Goal: Task Accomplishment & Management: Use online tool/utility

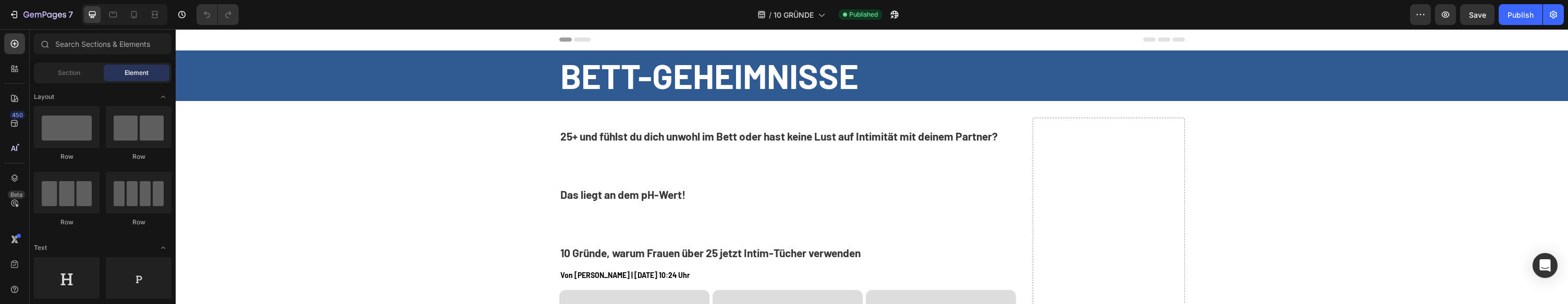
click at [123, 13] on div at bounding box center [125, 15] width 86 height 21
click at [127, 13] on div at bounding box center [134, 15] width 17 height 17
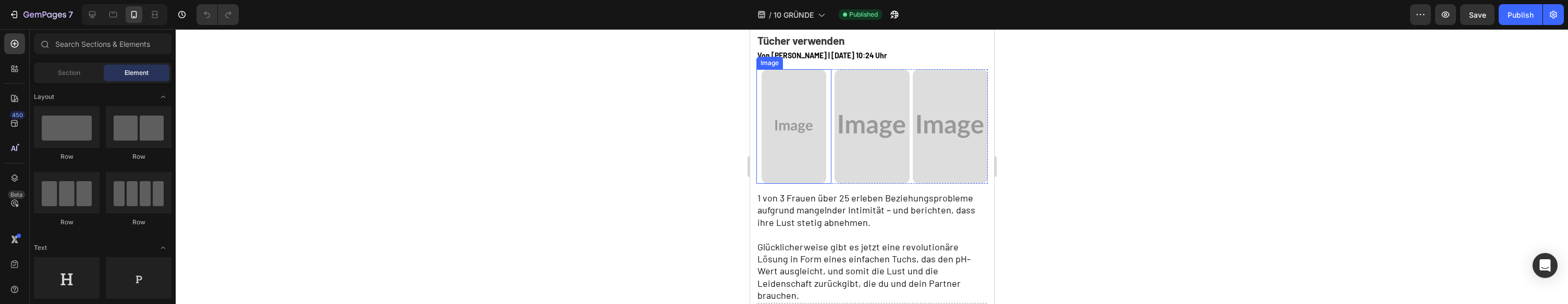
scroll to position [186, 0]
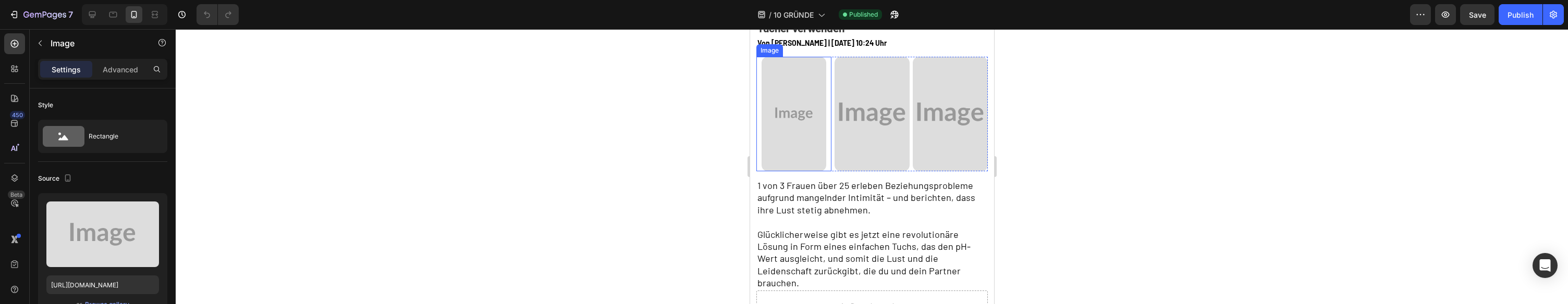
click at [758, 123] on div at bounding box center [793, 114] width 75 height 115
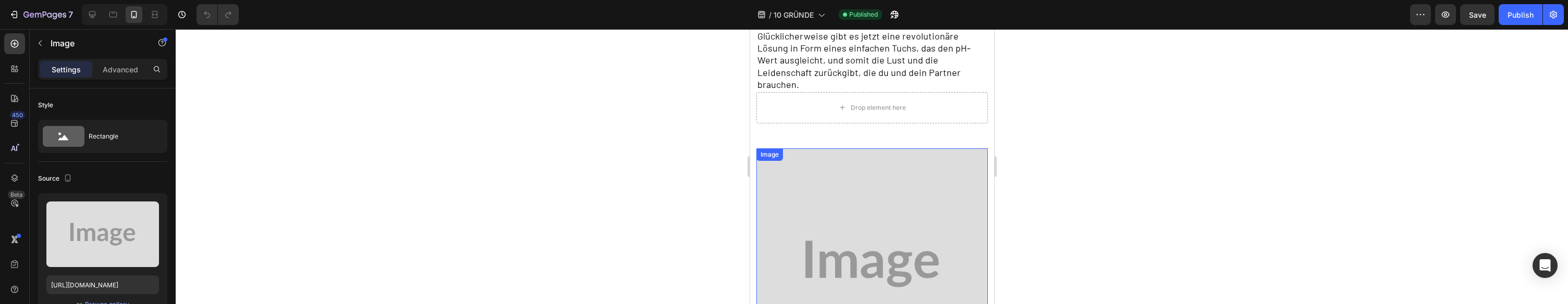
scroll to position [0, 0]
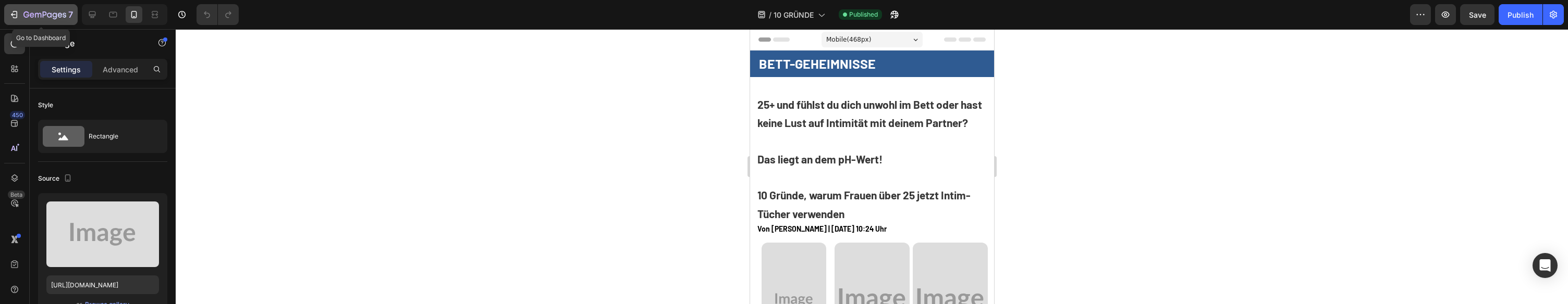
click at [25, 8] on div "7" at bounding box center [48, 15] width 50 height 13
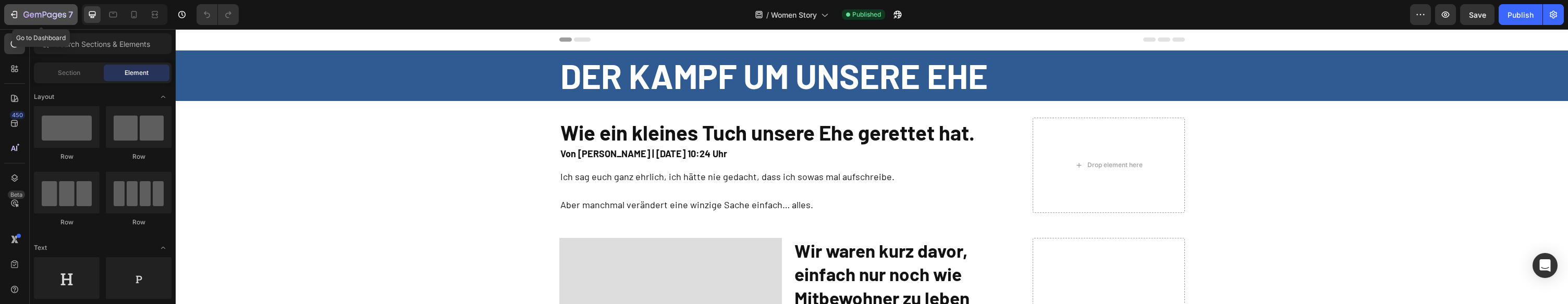
click at [17, 9] on div "7" at bounding box center [41, 15] width 64 height 13
drag, startPoint x: 133, startPoint y: 18, endPoint x: 139, endPoint y: 19, distance: 6.1
click at [133, 18] on icon at bounding box center [134, 15] width 6 height 7
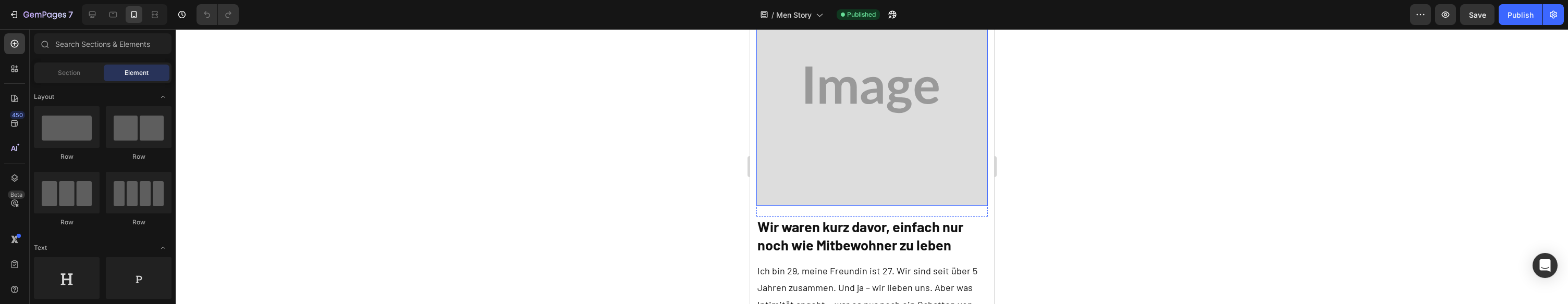
scroll to position [331, 0]
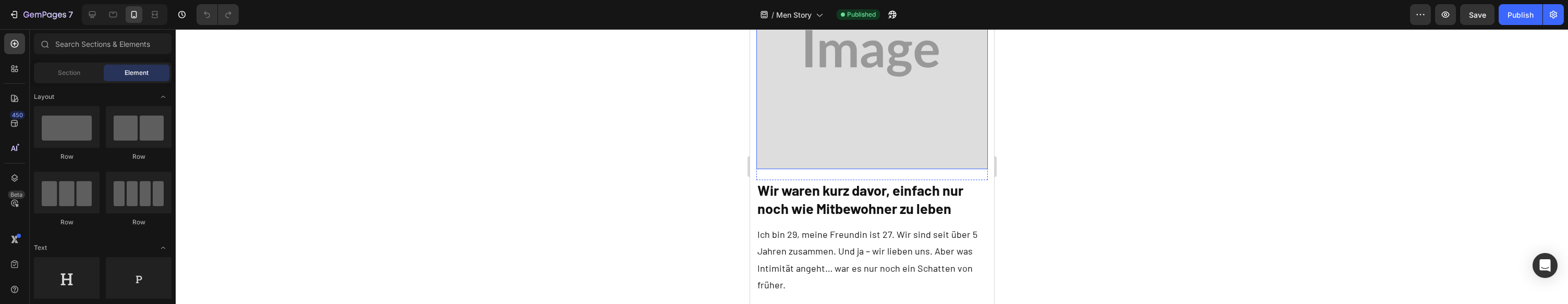
click at [872, 127] on img at bounding box center [872, 53] width 232 height 232
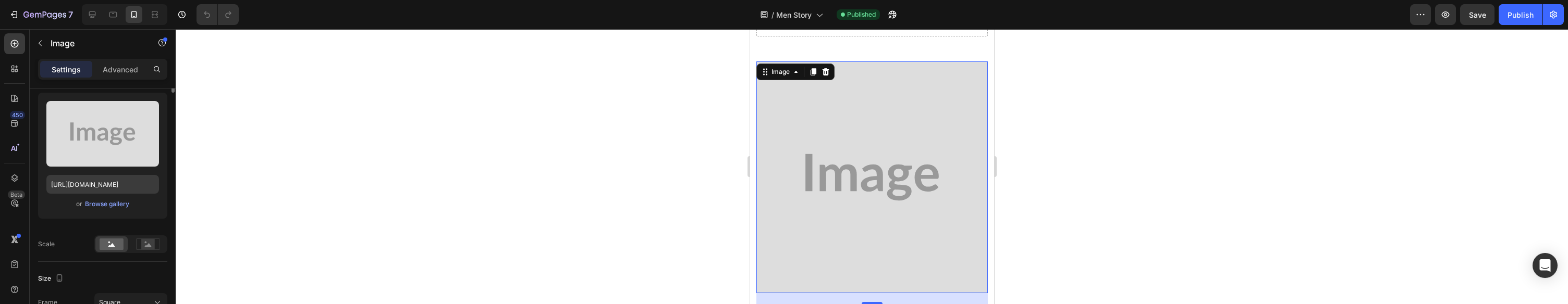
scroll to position [106, 0]
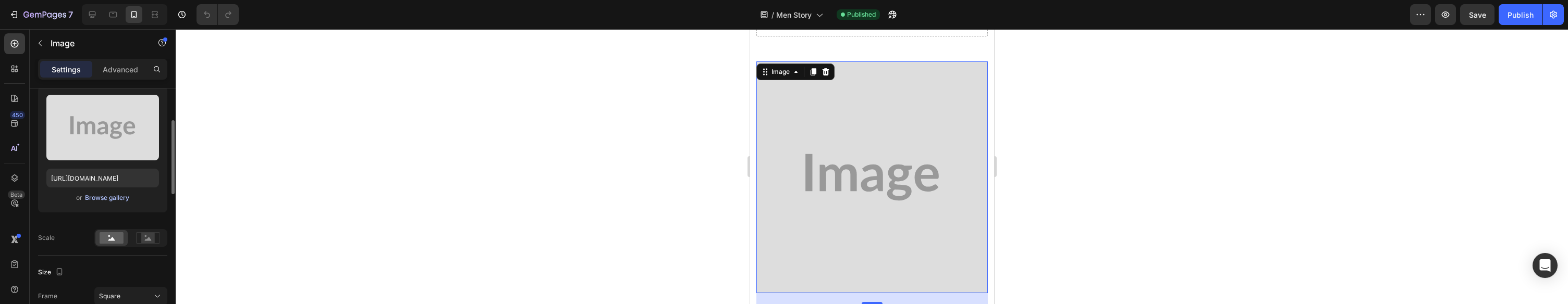
click at [117, 196] on div "Browse gallery" at bounding box center [107, 198] width 44 height 9
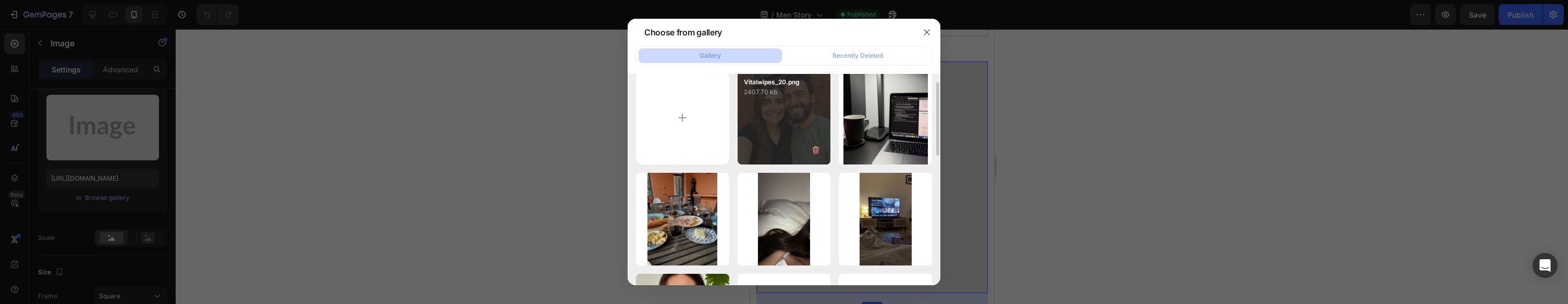
scroll to position [15, 0]
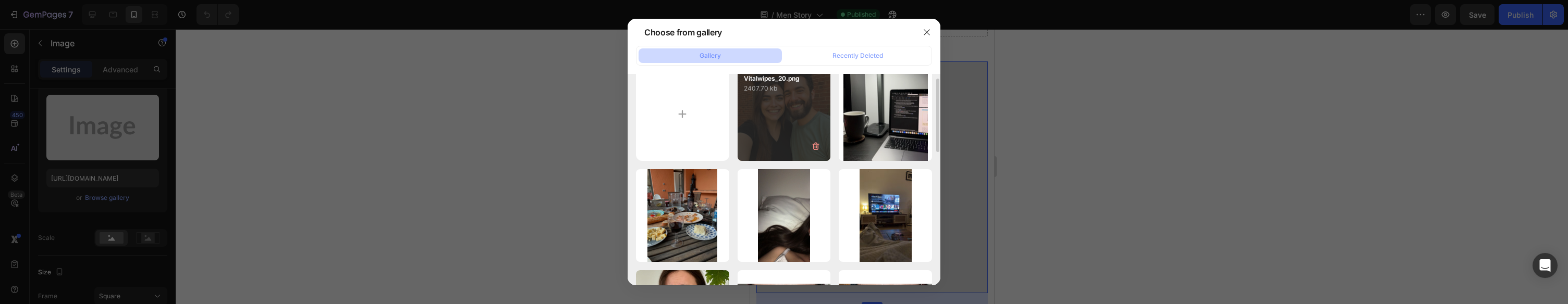
click at [755, 120] on div "Vitalwipes_20.png 2407.70 kb" at bounding box center [784, 114] width 93 height 93
type input "https://cdn.shopify.com/s/files/1/0954/1340/3978/files/gempages_580200179035014…"
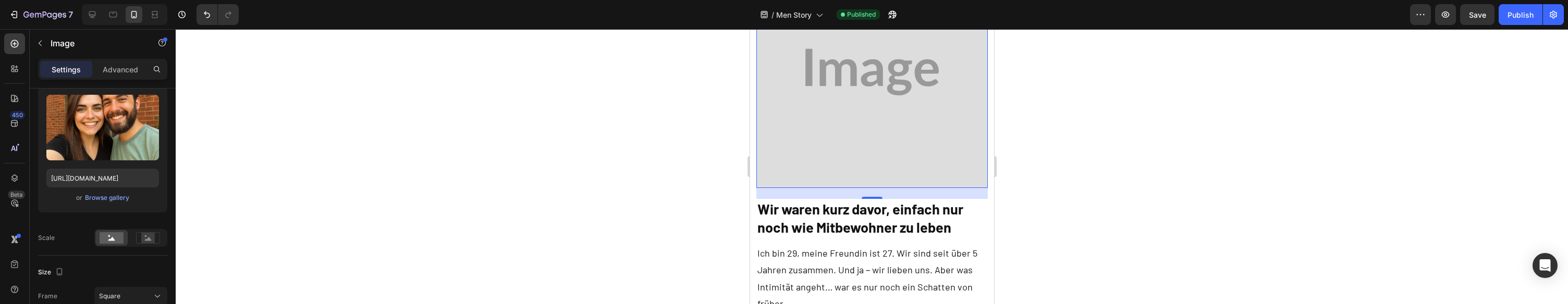
scroll to position [315, 0]
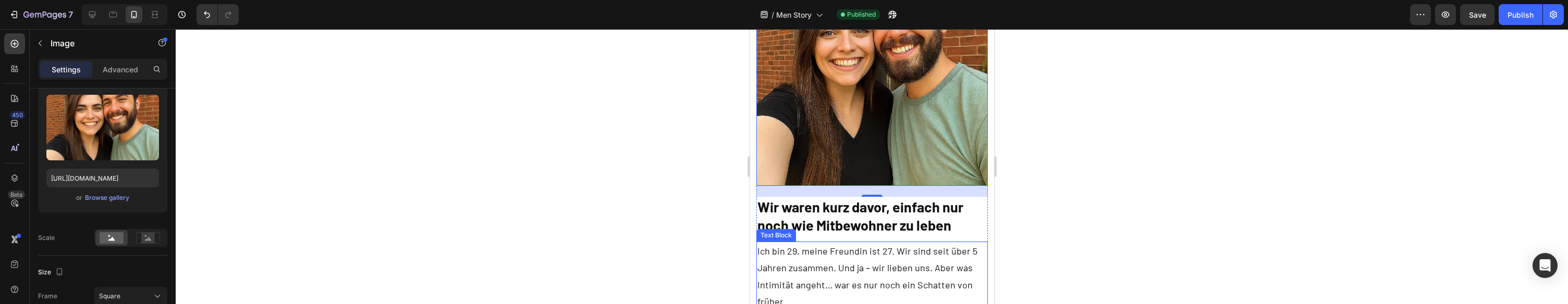
click at [791, 253] on p "Ich bin 29, meine Freundin ist 27. Wir sind seit über 5 Jahren zusammen. Und ja…" at bounding box center [872, 293] width 230 height 101
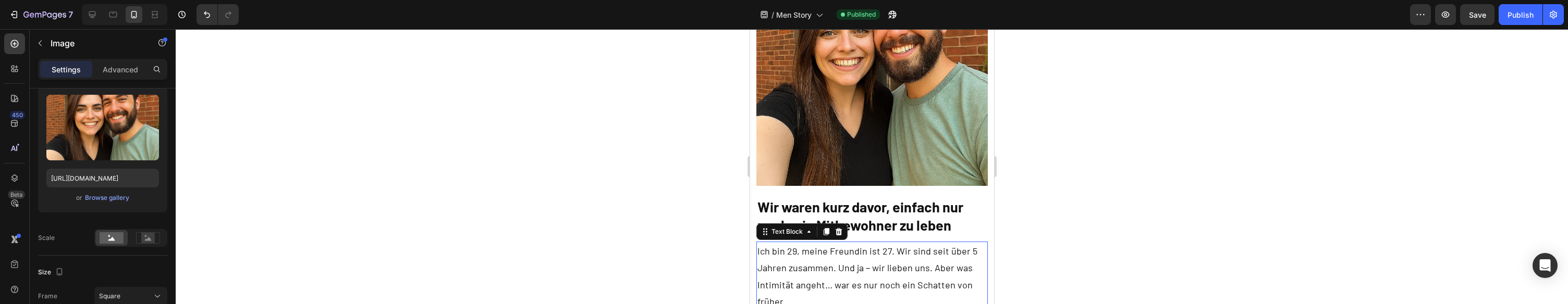
scroll to position [0, 0]
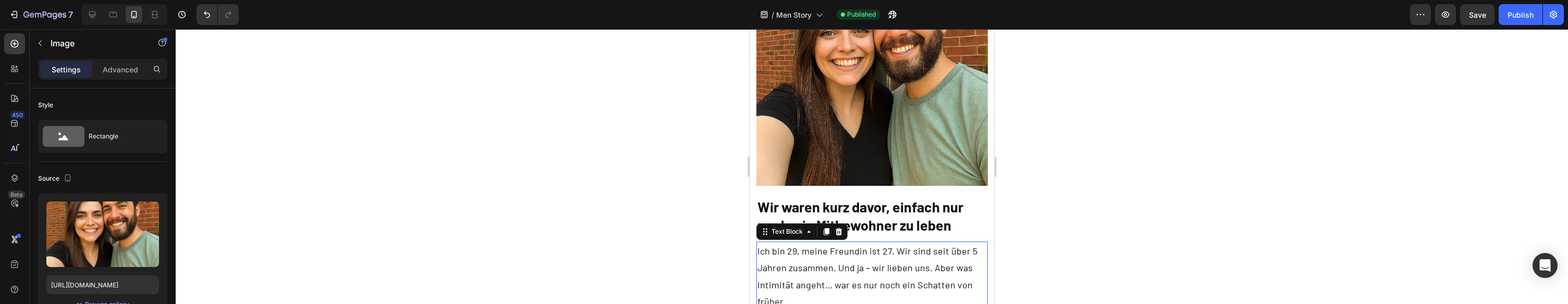
click at [791, 253] on p "Ich bin 29, meine Freundin ist 27. Wir sind seit über 5 Jahren zusammen. Und ja…" at bounding box center [872, 293] width 230 height 101
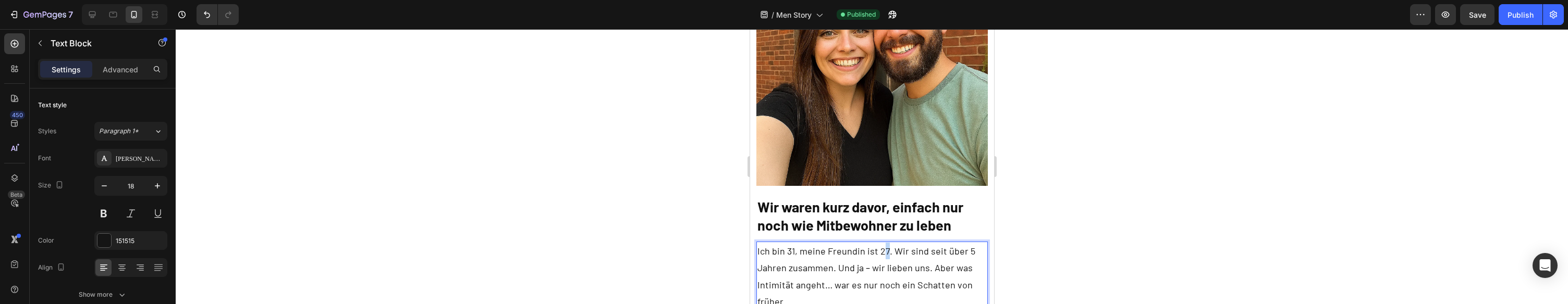
click at [881, 254] on p "Ich bin 31, meine Freundin ist 27. Wir sind seit über 5 Jahren zusammen. Und ja…" at bounding box center [872, 293] width 230 height 101
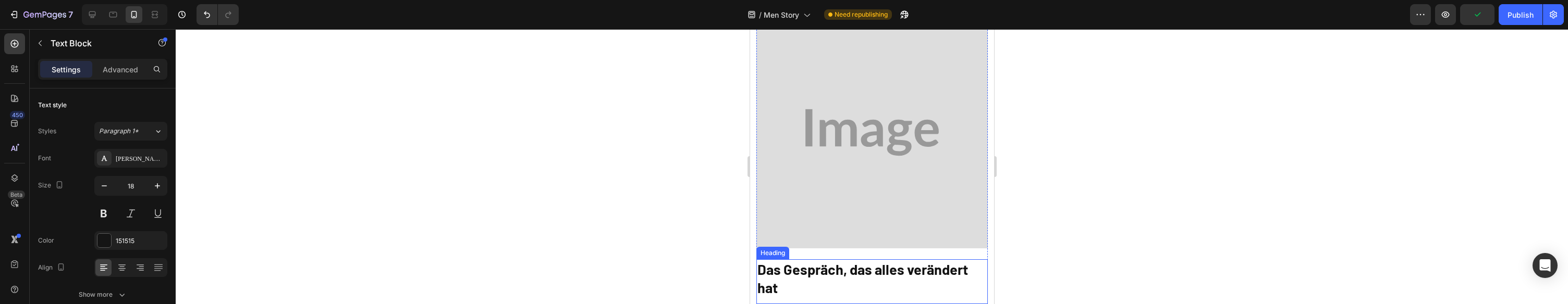
scroll to position [810, 0]
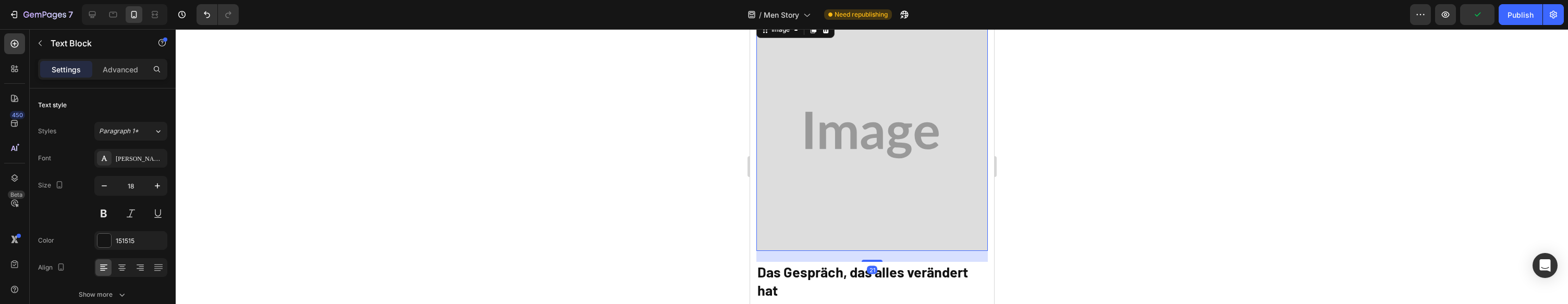
click at [858, 141] on img at bounding box center [872, 135] width 232 height 232
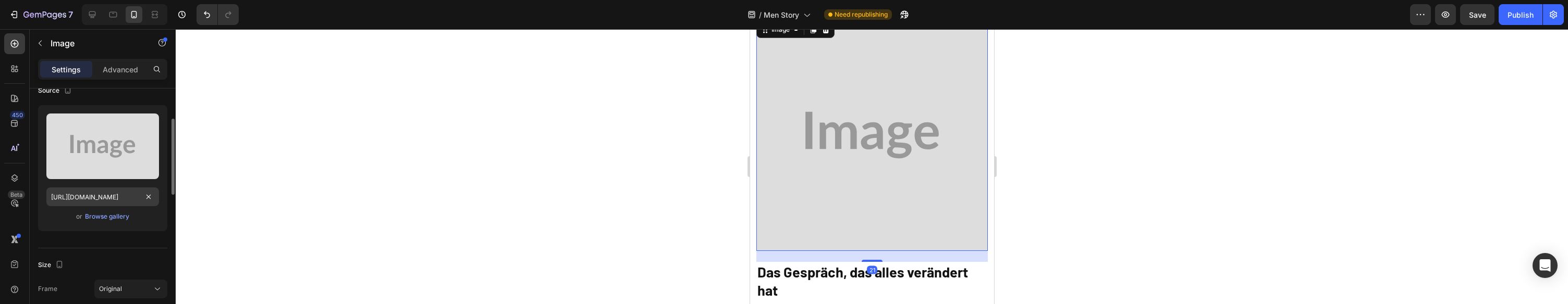
scroll to position [90, 0]
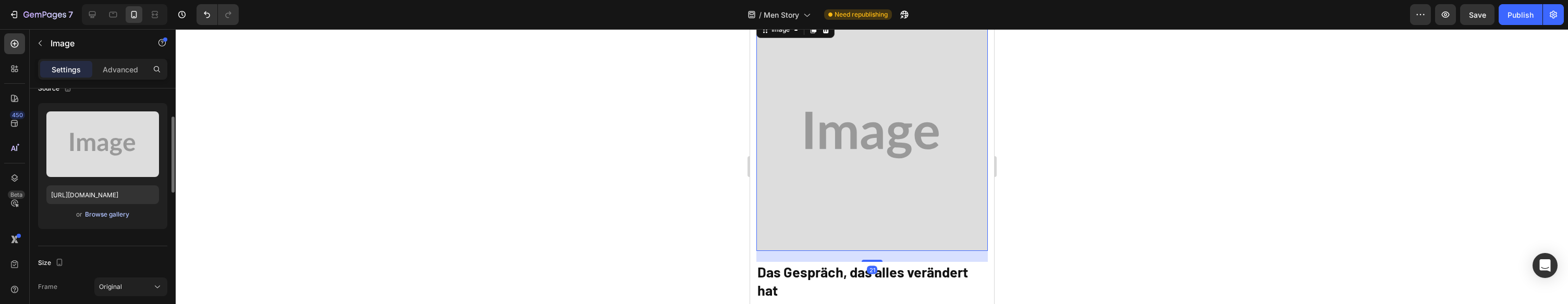
click at [108, 216] on div "Browse gallery" at bounding box center [107, 214] width 44 height 9
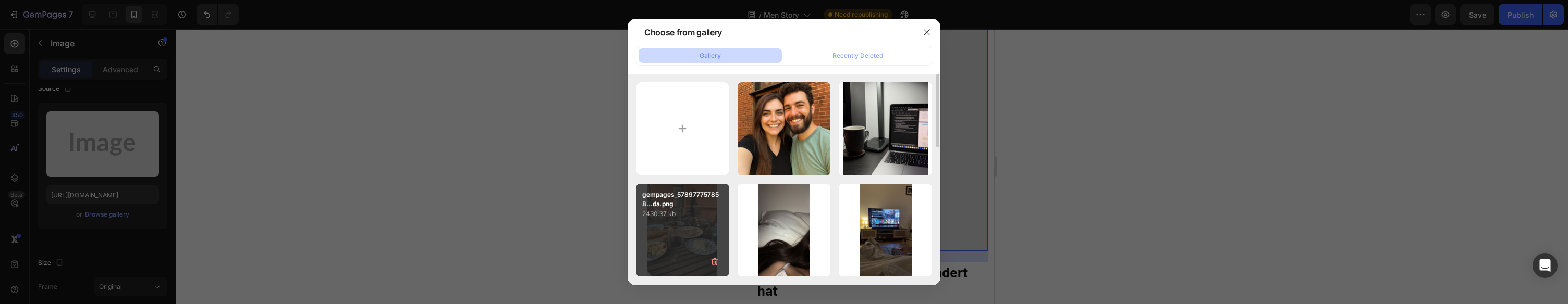
click at [677, 219] on p "2430.37 kb" at bounding box center [682, 214] width 81 height 11
type input "https://cdn.shopify.com/s/files/1/0954/1340/3978/files/gempages_580200179035014…"
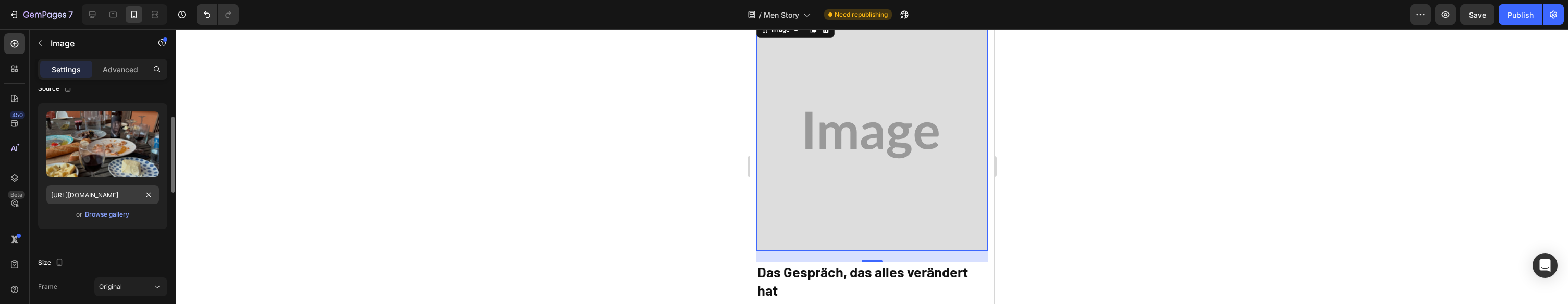
scroll to position [123, 0]
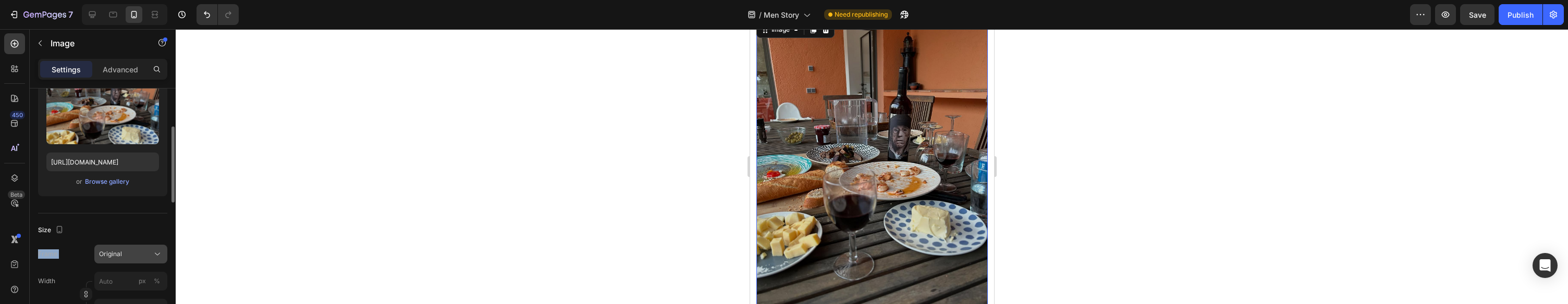
drag, startPoint x: 125, startPoint y: 241, endPoint x: 126, endPoint y: 256, distance: 15.0
click at [123, 244] on div "Size Frame Original Width px % Height px %" at bounding box center [102, 270] width 129 height 113
drag, startPoint x: 126, startPoint y: 256, endPoint x: 129, endPoint y: 244, distance: 12.4
click at [126, 256] on div "Original" at bounding box center [124, 254] width 51 height 9
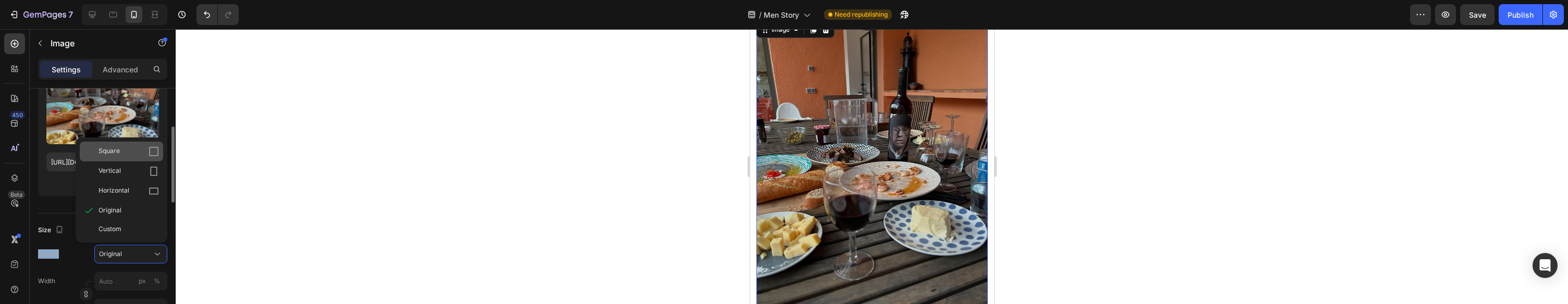
click at [126, 156] on div "Square" at bounding box center [128, 151] width 60 height 11
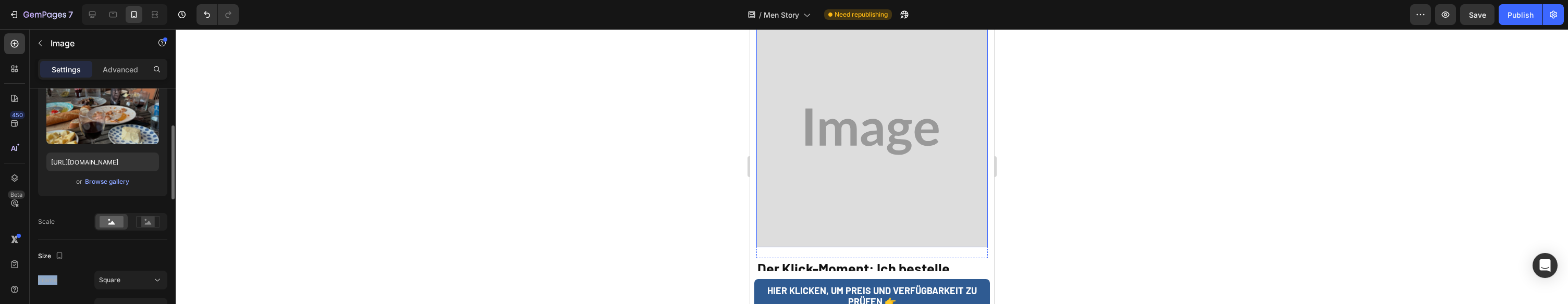
scroll to position [1495, 0]
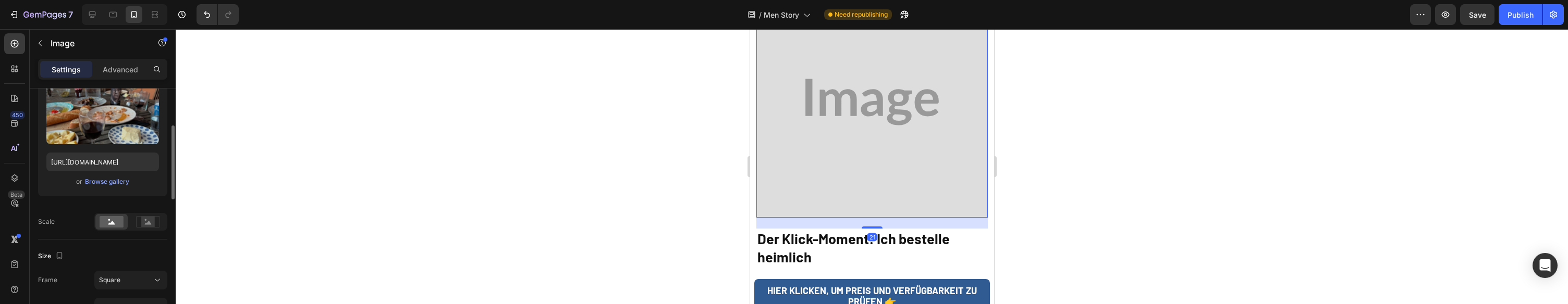
click at [852, 100] on img at bounding box center [872, 102] width 232 height 232
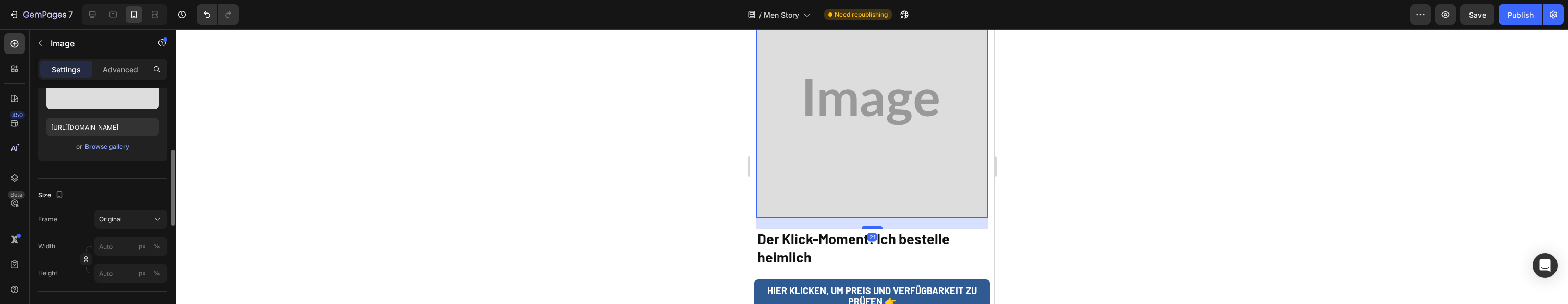
scroll to position [167, 0]
click at [123, 135] on div "Browse gallery" at bounding box center [107, 137] width 44 height 9
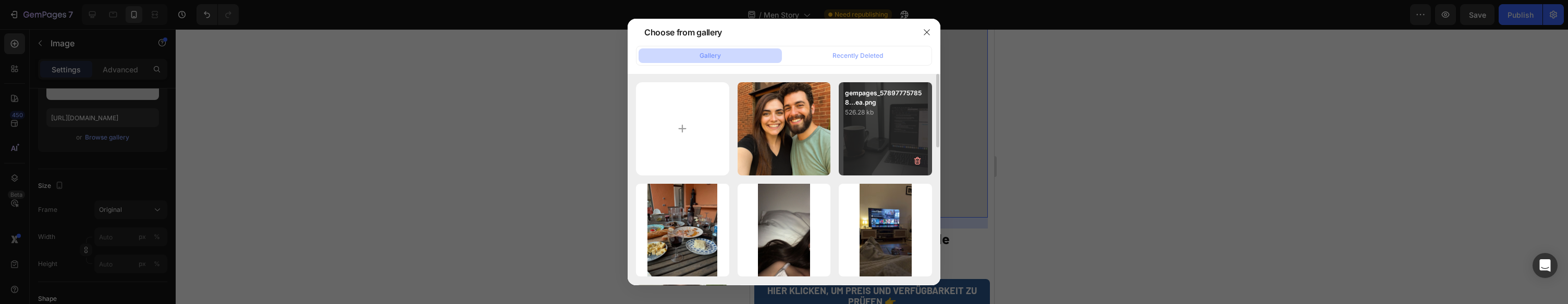
click at [872, 148] on div "gempages_578977757858...ea.png 526.28 kb" at bounding box center [885, 128] width 93 height 93
type input "https://cdn.shopify.com/s/files/1/0954/1340/3978/files/gempages_580200179035014…"
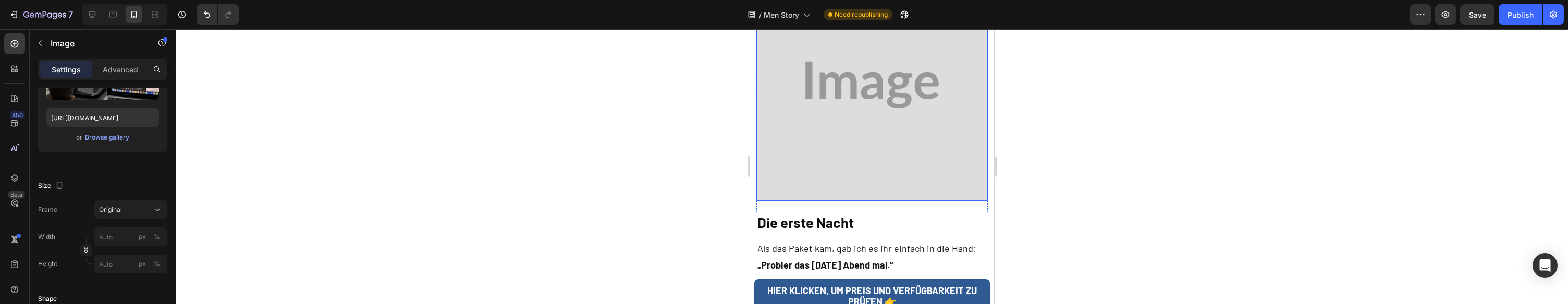
scroll to position [2174, 0]
click at [872, 95] on img at bounding box center [872, 82] width 232 height 232
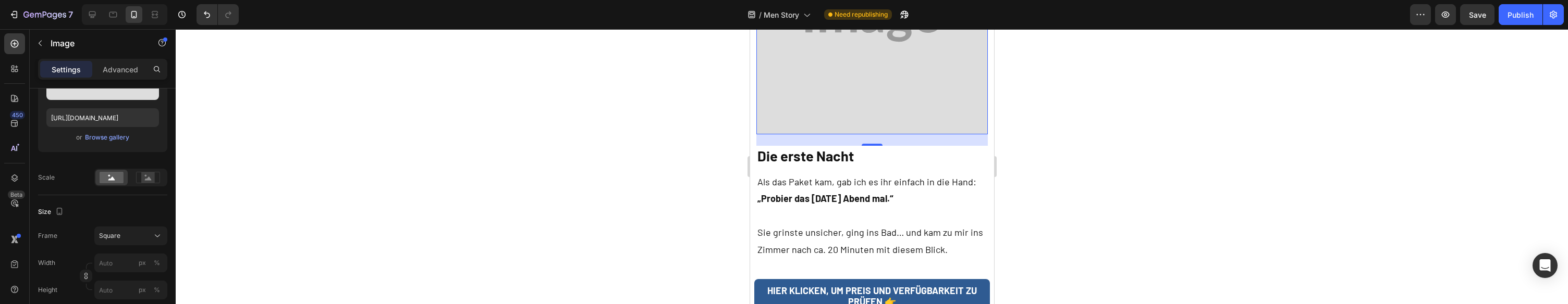
scroll to position [2227, 0]
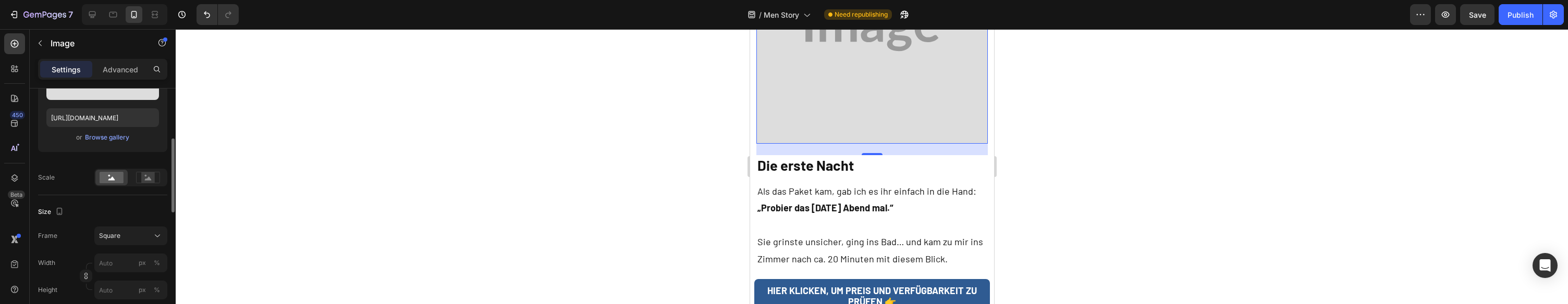
drag, startPoint x: 105, startPoint y: 143, endPoint x: 111, endPoint y: 138, distance: 7.8
click at [106, 143] on div "or Browse gallery" at bounding box center [102, 137] width 113 height 13
click at [109, 139] on div "Browse gallery" at bounding box center [107, 137] width 44 height 9
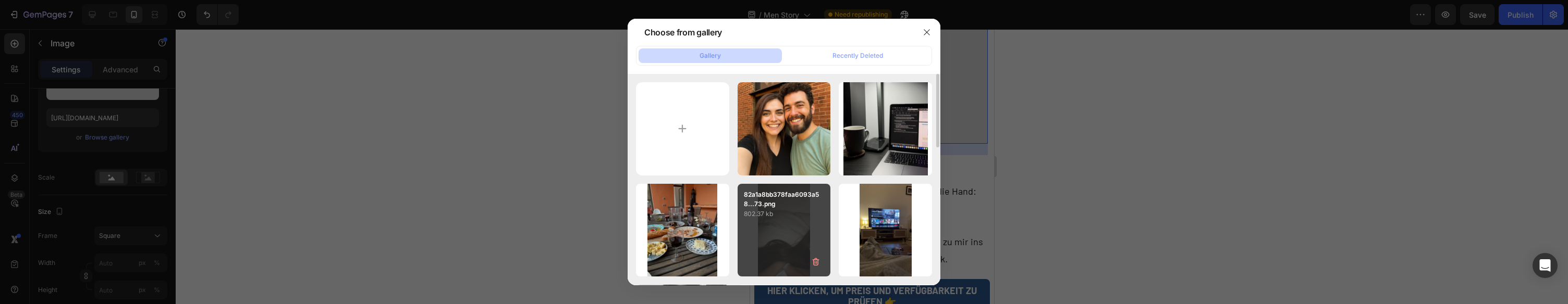
click at [779, 222] on div "82a1a8bb378faa6093a58...73.png 802.37 kb" at bounding box center [784, 230] width 93 height 93
type input "https://cdn.shopify.com/s/files/1/0954/1340/3978/files/gempages_580200179035014…"
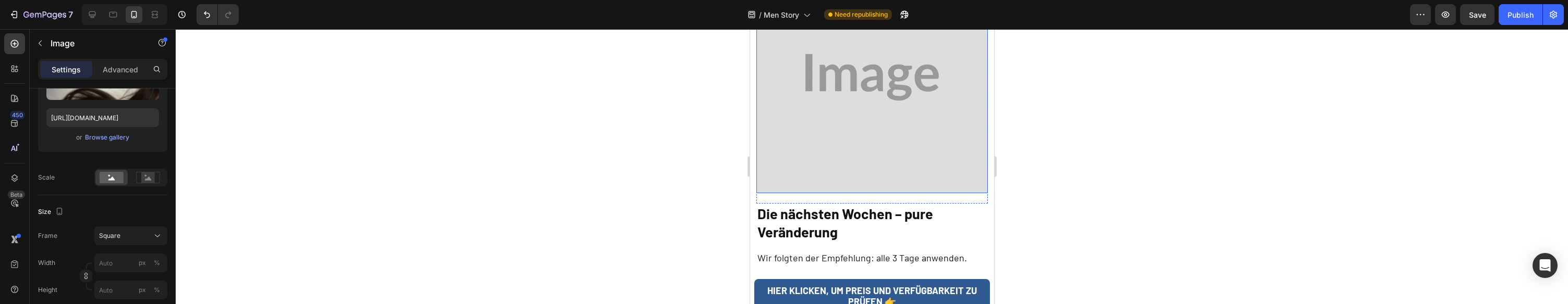
scroll to position [2772, 0]
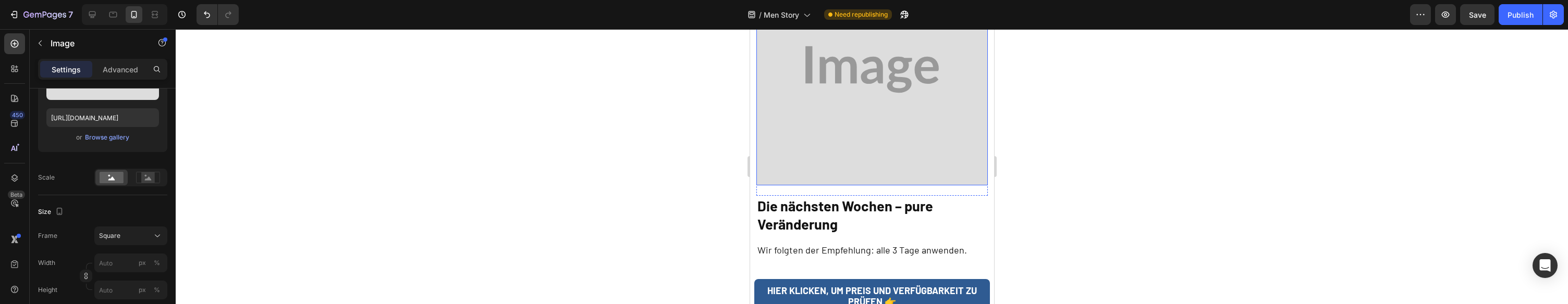
click at [886, 83] on img at bounding box center [872, 69] width 232 height 232
click at [115, 133] on div "Browse gallery" at bounding box center [107, 137] width 44 height 9
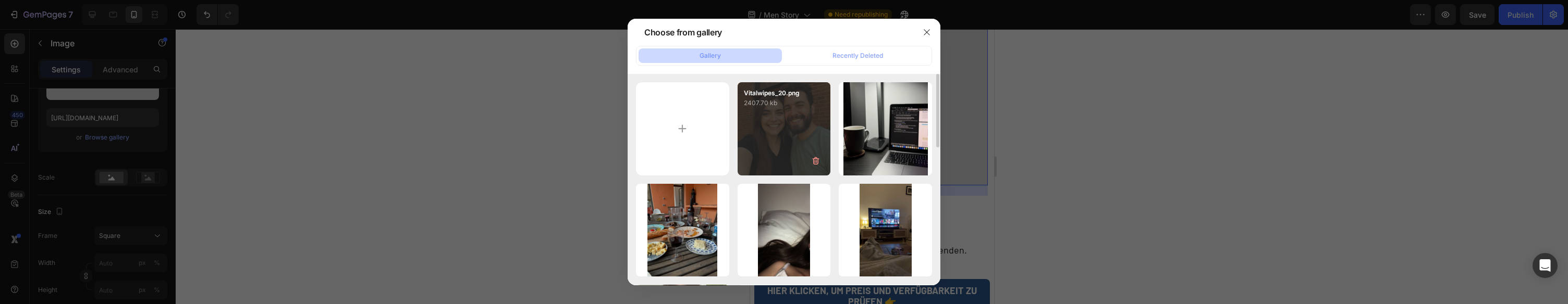
click at [785, 121] on div "Vitalwipes_20.png 2407.70 kb" at bounding box center [784, 128] width 93 height 93
type input "https://cdn.shopify.com/s/files/1/0954/1340/3978/files/gempages_580200179035014…"
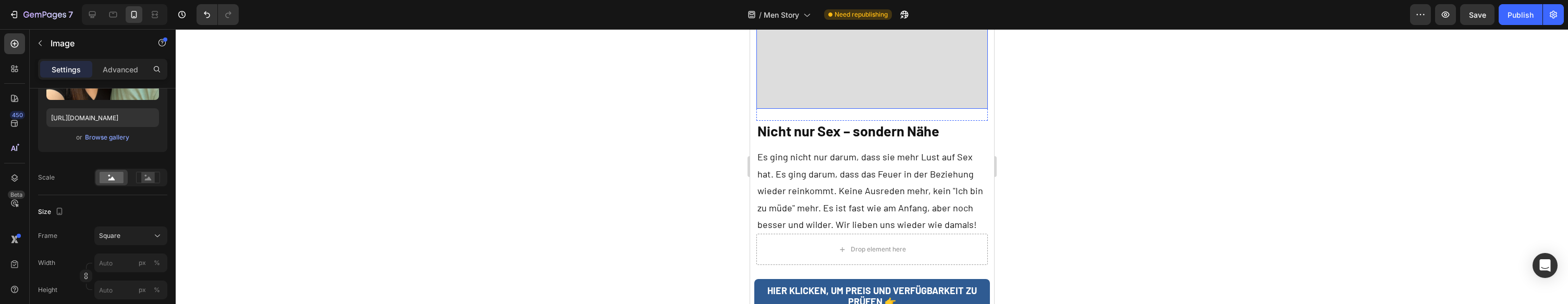
scroll to position [3431, 0]
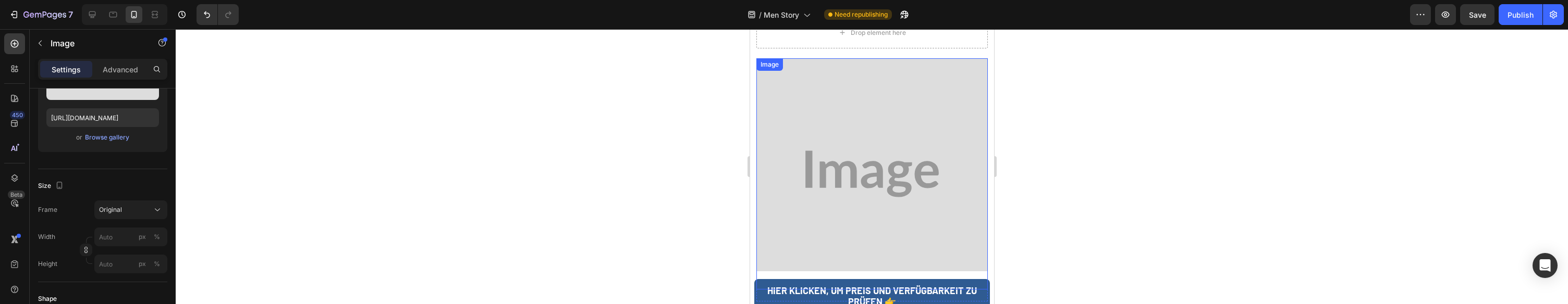
click at [845, 80] on img at bounding box center [872, 174] width 232 height 232
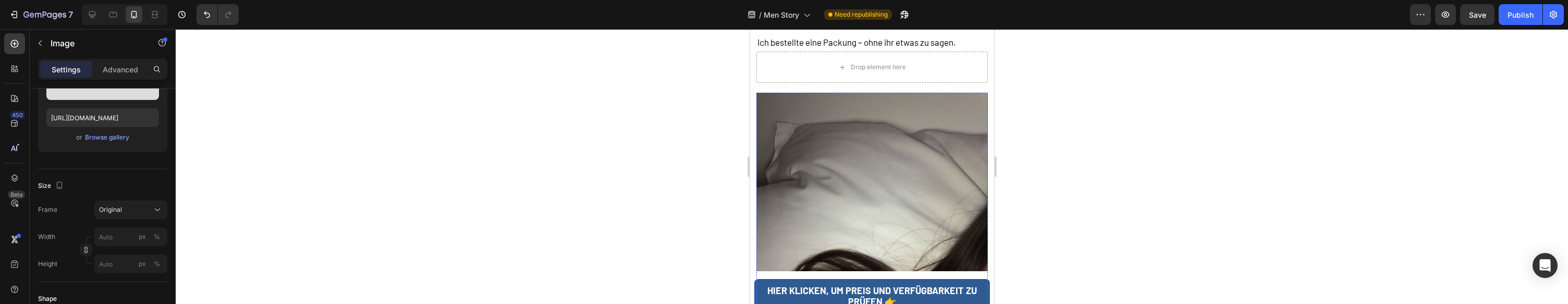
scroll to position [2019, 0]
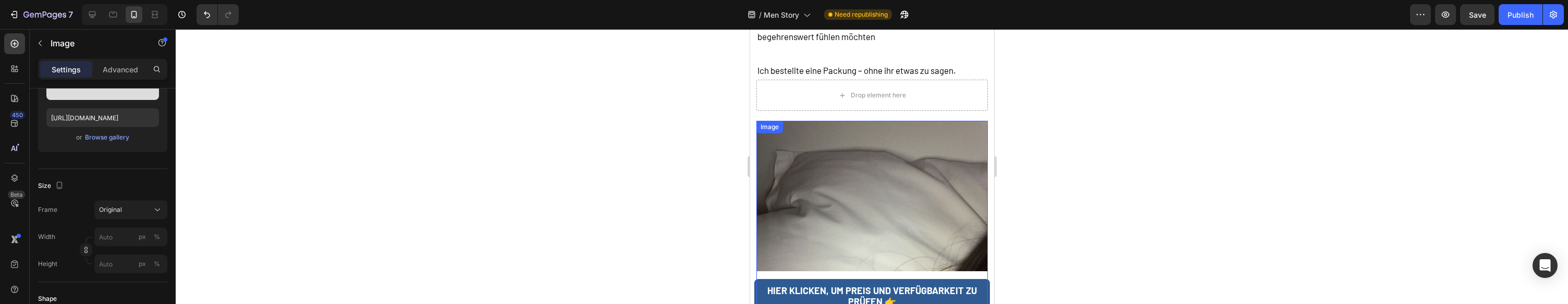
click at [853, 120] on img at bounding box center [872, 236] width 232 height 232
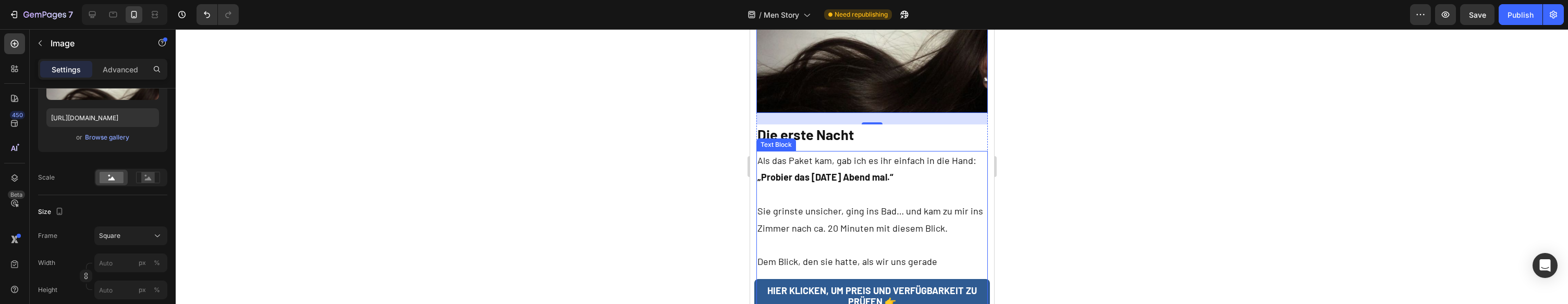
scroll to position [2252, 0]
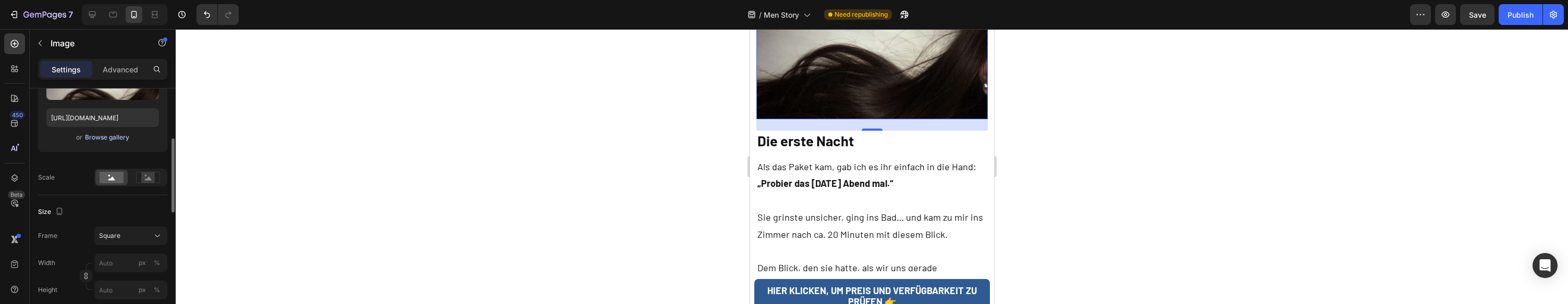
click at [98, 137] on div "Browse gallery" at bounding box center [107, 137] width 44 height 9
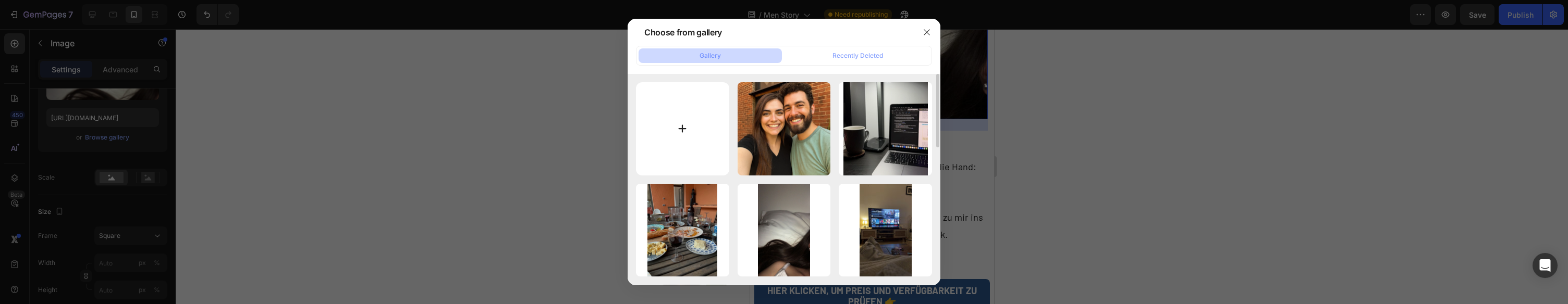
click at [692, 104] on input "file" at bounding box center [682, 128] width 93 height 93
type input "C:\fakepath\Schöne Naturbilder.jpeg"
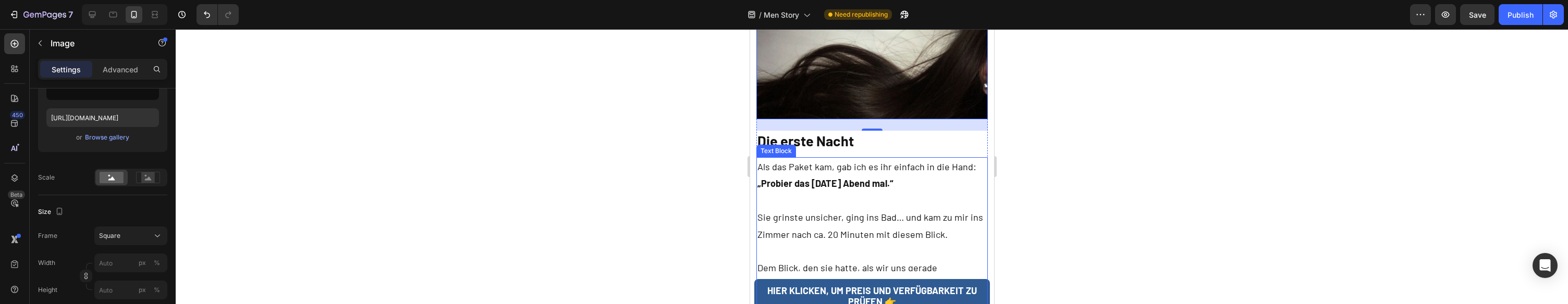
type input "https://cdn.shopify.com/s/files/1/0954/1340/3978/files/gempages_580200179035014…"
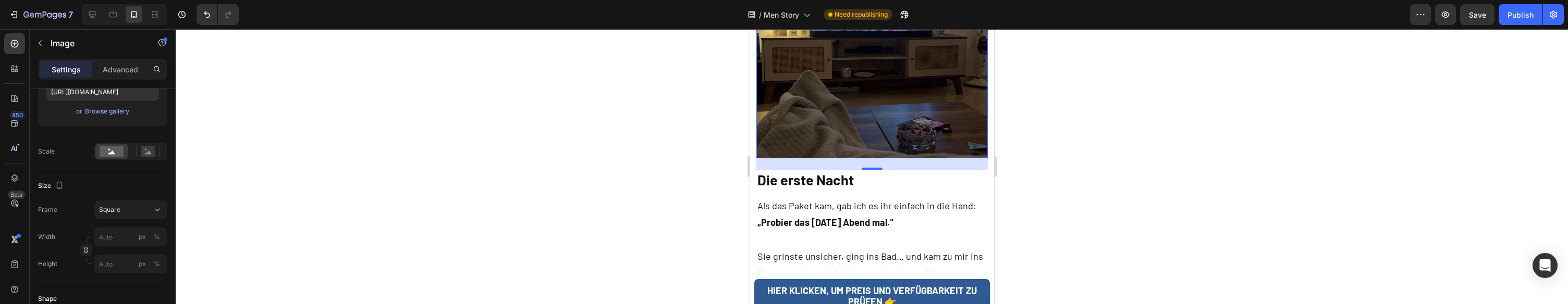
scroll to position [2213, 0]
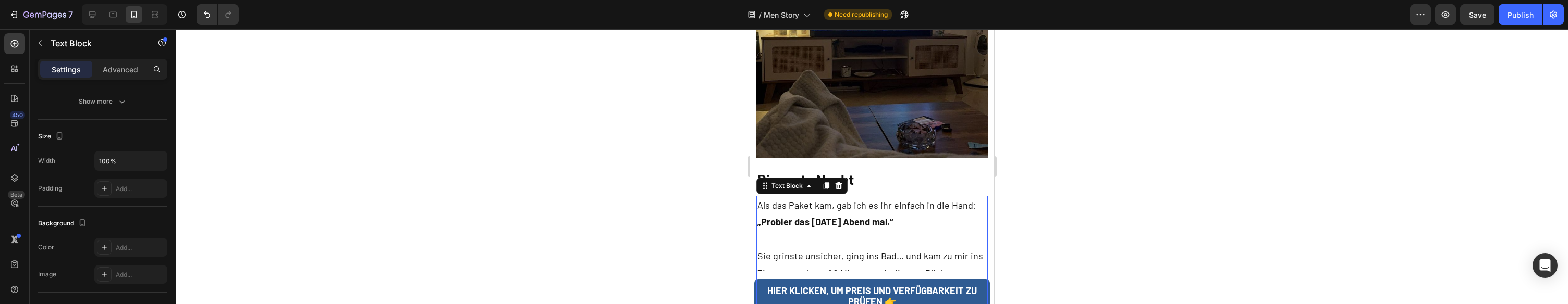
click at [963, 247] on p "Sie grinste unsicher, ging ins Bad… und kam zu mir ins Zimmer nach ca. 20 Minut…" at bounding box center [872, 264] width 230 height 34
click at [949, 247] on p "Sie grinste unsicher, ging ins Bad… und kam zu mir ins Zimmer nach ca. 20 Minut…" at bounding box center [872, 264] width 230 height 34
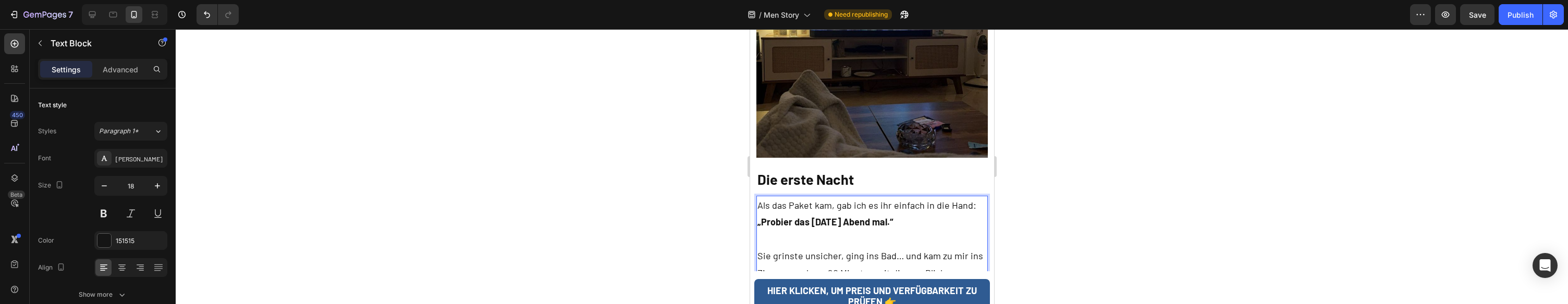
click at [910, 214] on p "„Probier das heute Abend mal.“" at bounding box center [872, 230] width 230 height 34
click at [900, 247] on p "Sie grinste unsicher, ging ins Bad… und kam zu mir ins Zimmer nach ca. 20 Minut…" at bounding box center [872, 264] width 230 height 34
click at [863, 247] on p "Sie grinste unsicher, ging ins Bad… Ich war während der Zeit am Netflix schauen…" at bounding box center [872, 281] width 230 height 68
click at [876, 247] on p "Sie grinste unsicher, ging ins Bad… Ich war während der Zeit am Netflix schauen…" at bounding box center [872, 281] width 230 height 68
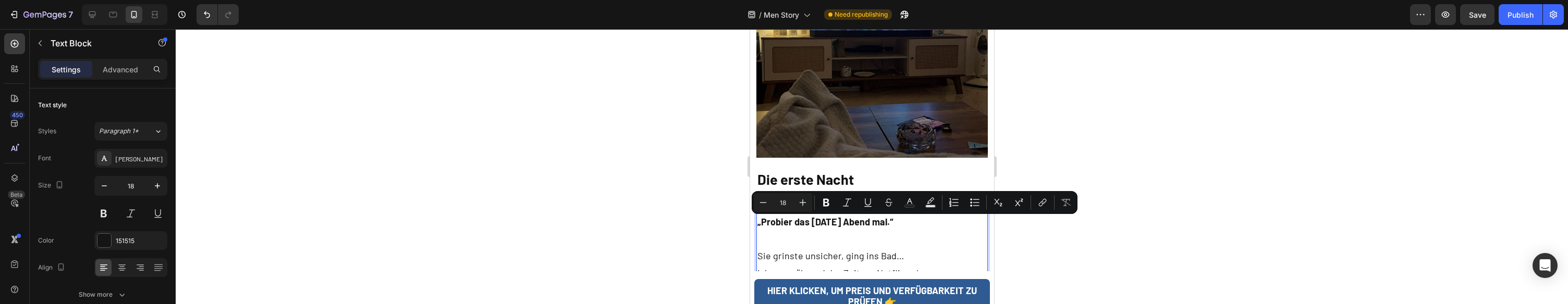
drag, startPoint x: 811, startPoint y: 242, endPoint x: 966, endPoint y: 222, distance: 156.3
click at [966, 247] on p "Sie grinste unsicher, ging ins Bad… Ich war während der Zeit am Netflix schauen…" at bounding box center [872, 281] width 230 height 68
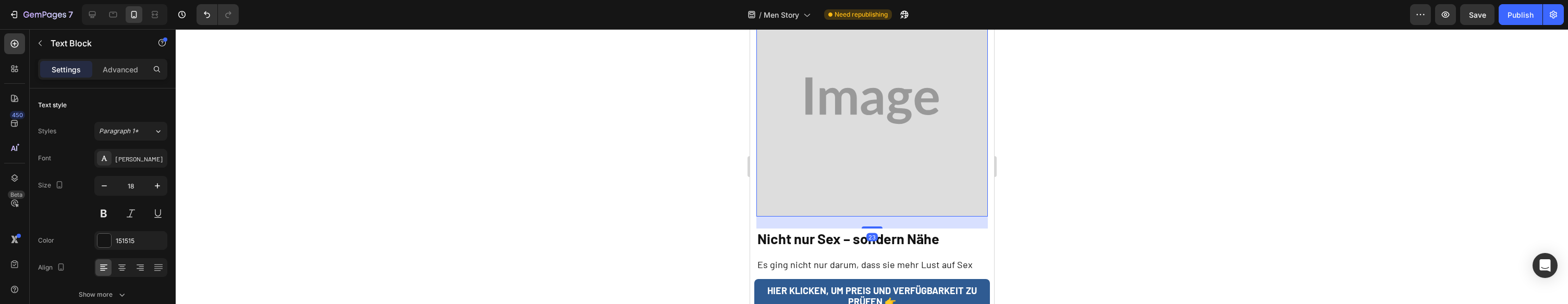
click at [928, 106] on img at bounding box center [872, 100] width 232 height 232
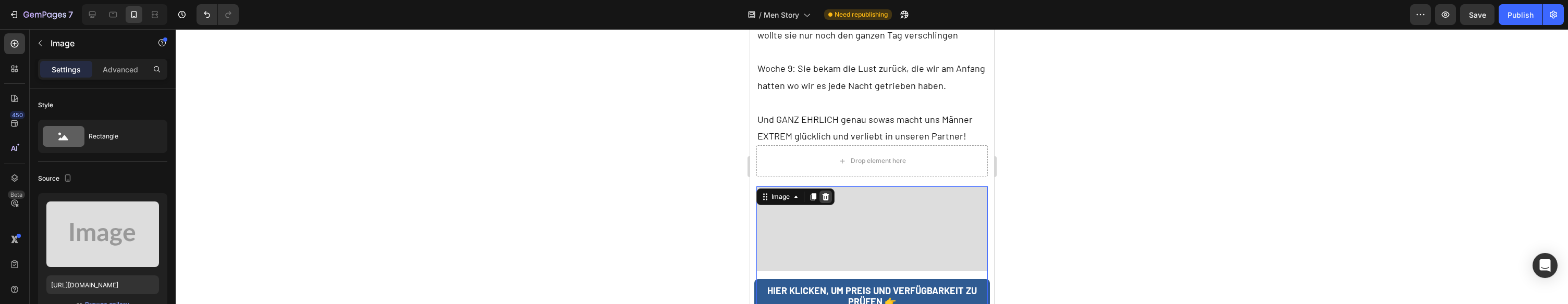
click at [827, 191] on div at bounding box center [825, 197] width 13 height 13
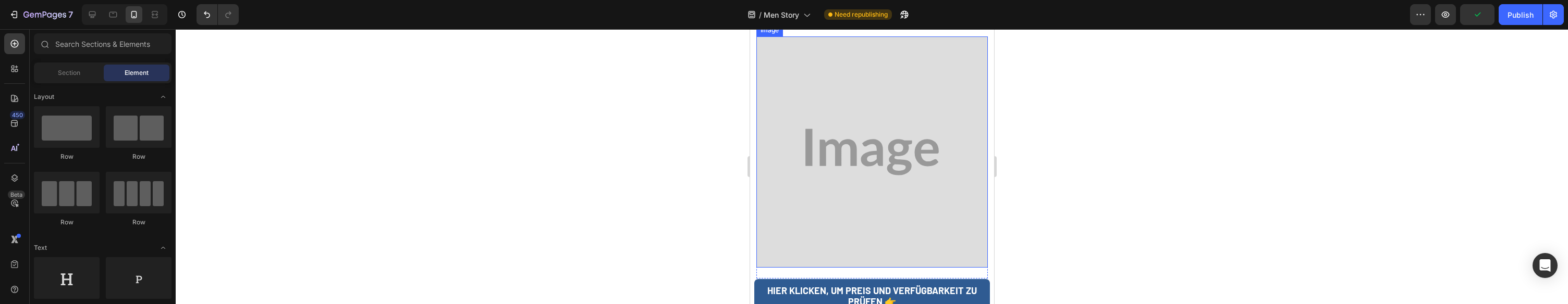
scroll to position [3515, 0]
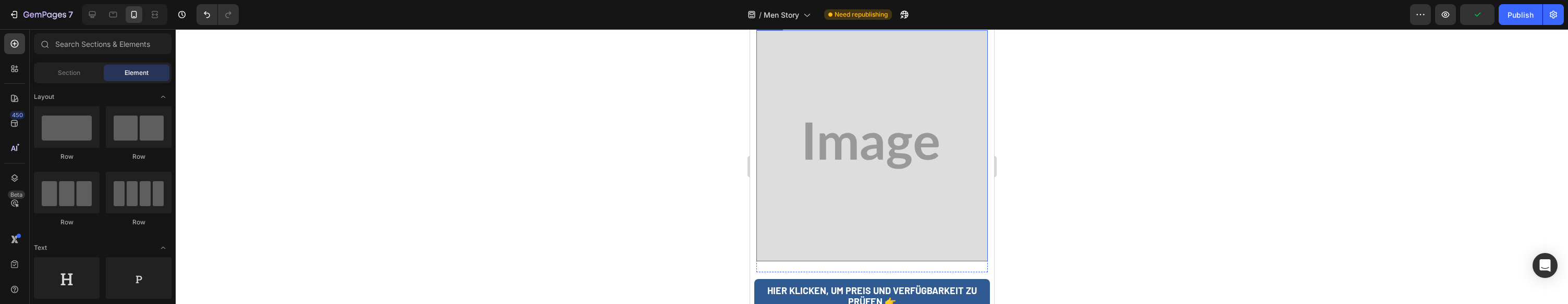
click at [885, 99] on img at bounding box center [872, 146] width 232 height 232
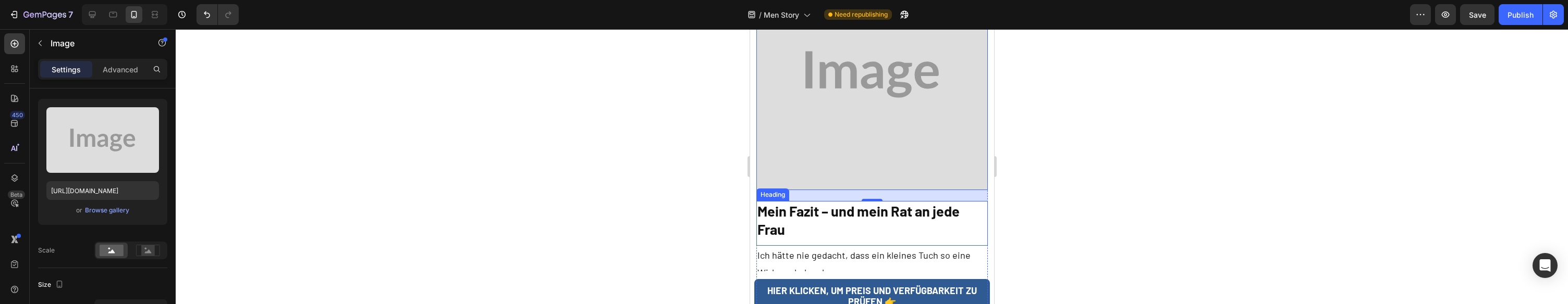
scroll to position [3586, 0]
click at [119, 211] on div "Browse gallery" at bounding box center [107, 210] width 44 height 9
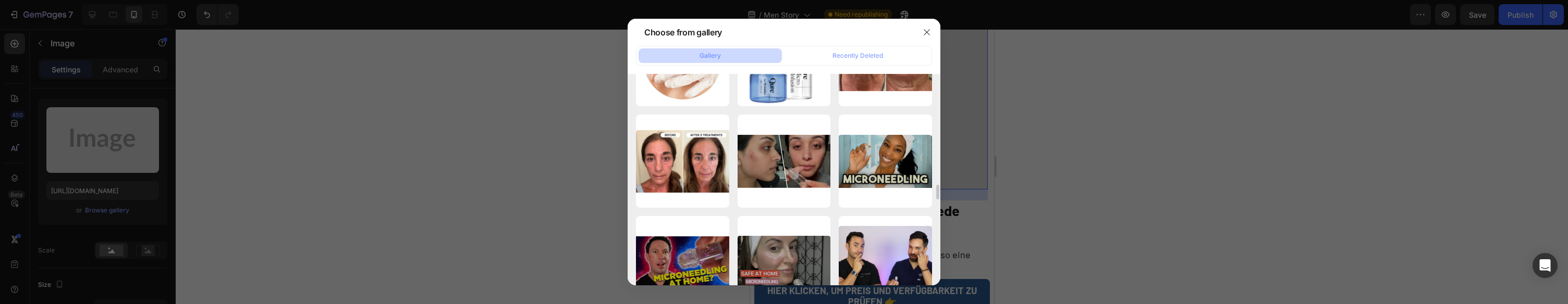
scroll to position [1383, 0]
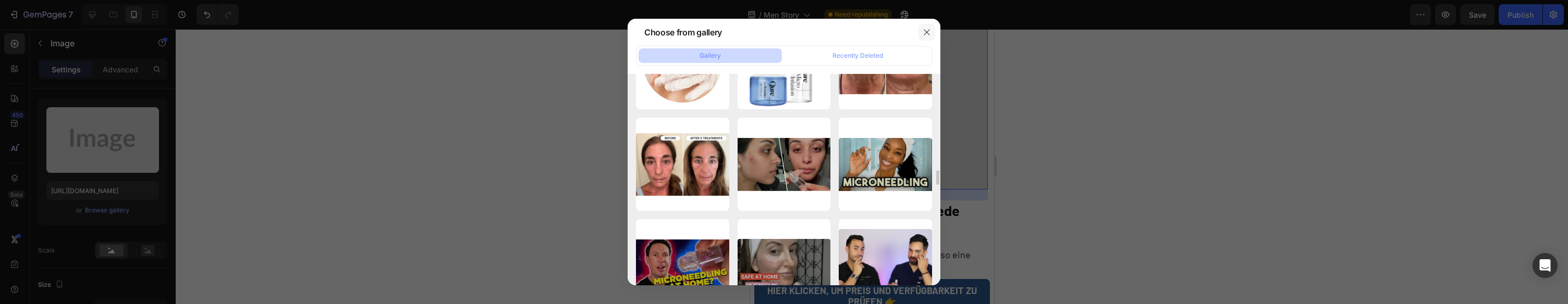
click at [933, 38] on button "button" at bounding box center [927, 32] width 17 height 17
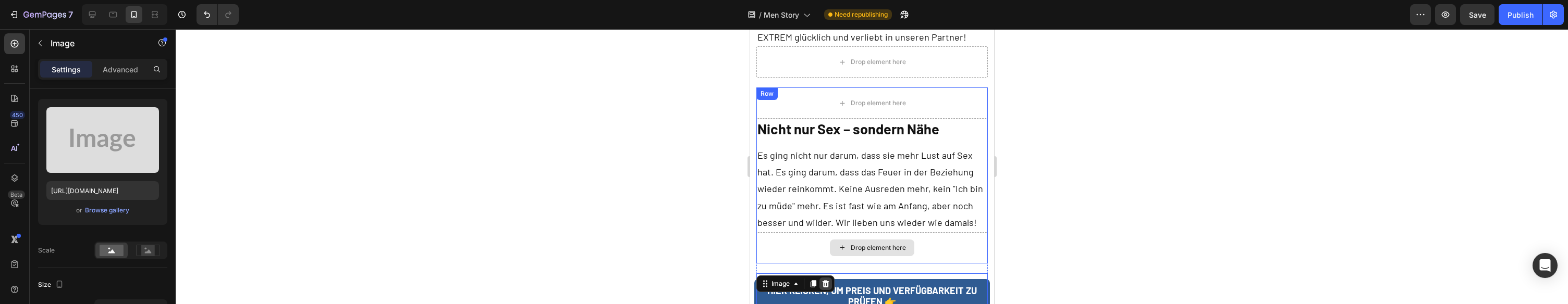
scroll to position [3259, 0]
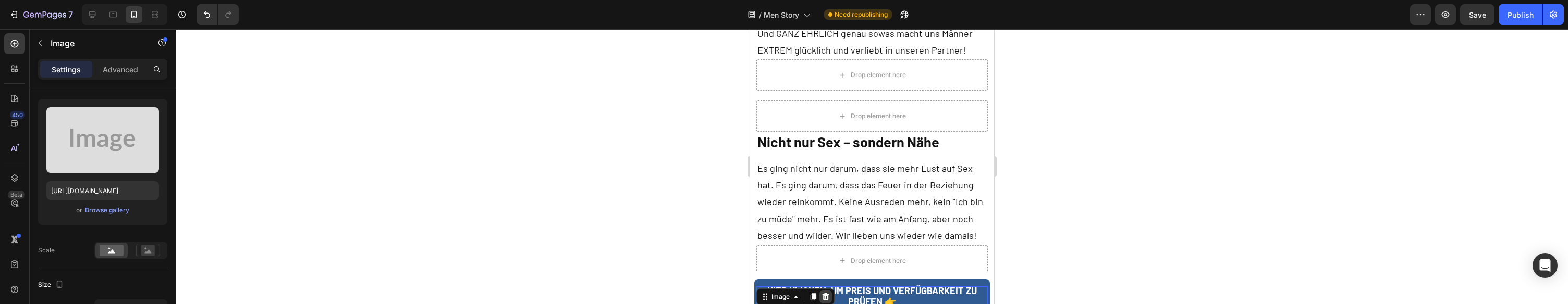
click at [826, 293] on icon at bounding box center [825, 297] width 8 height 8
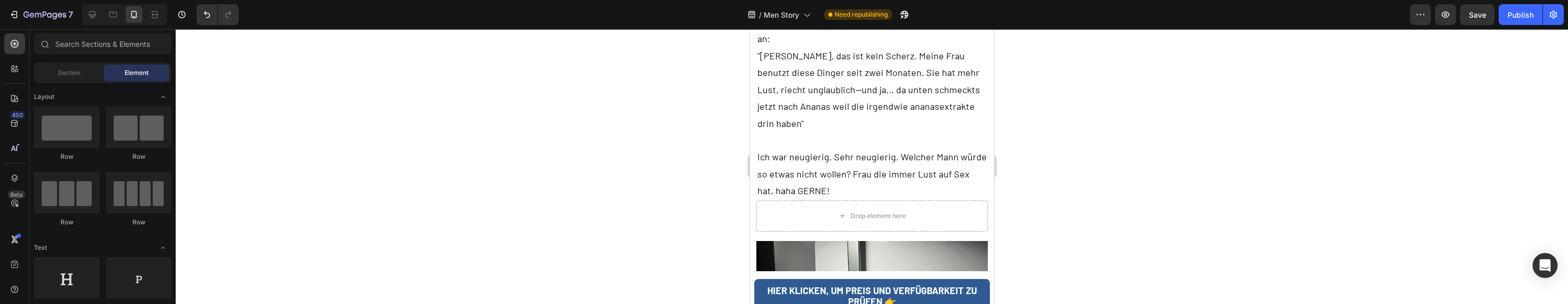
scroll to position [1222, 0]
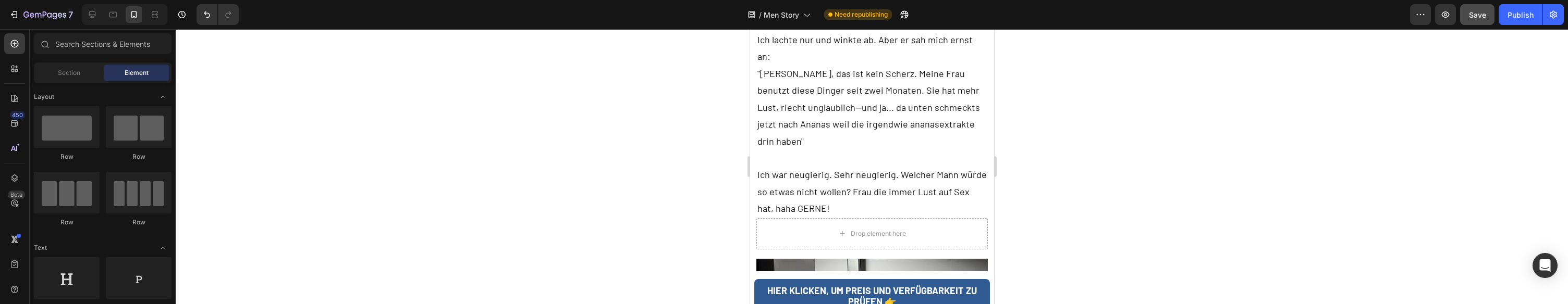
click at [1465, 20] on button "Save" at bounding box center [1477, 15] width 34 height 21
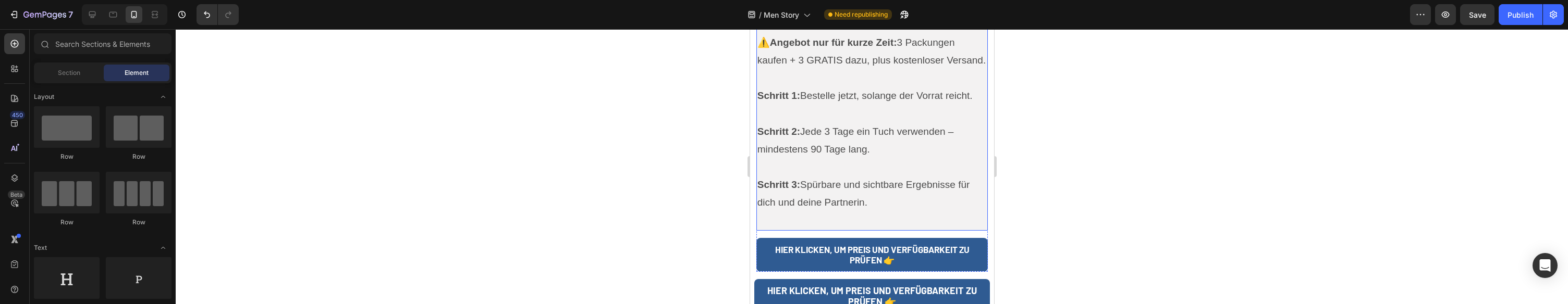
scroll to position [3855, 0]
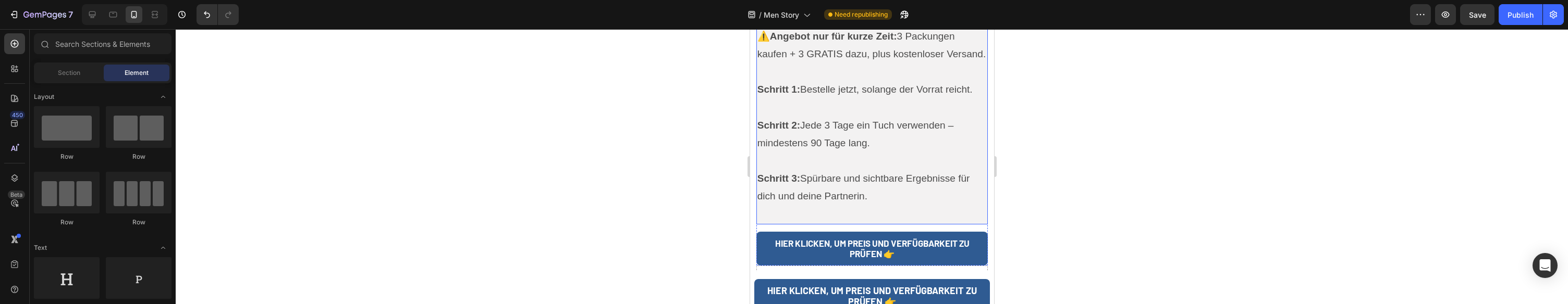
click at [858, 122] on p "Schritt 1: Bestelle jetzt, solange der Vorrat reicht. Schritt 2: Jede 3 Tage ei…" at bounding box center [872, 152] width 230 height 143
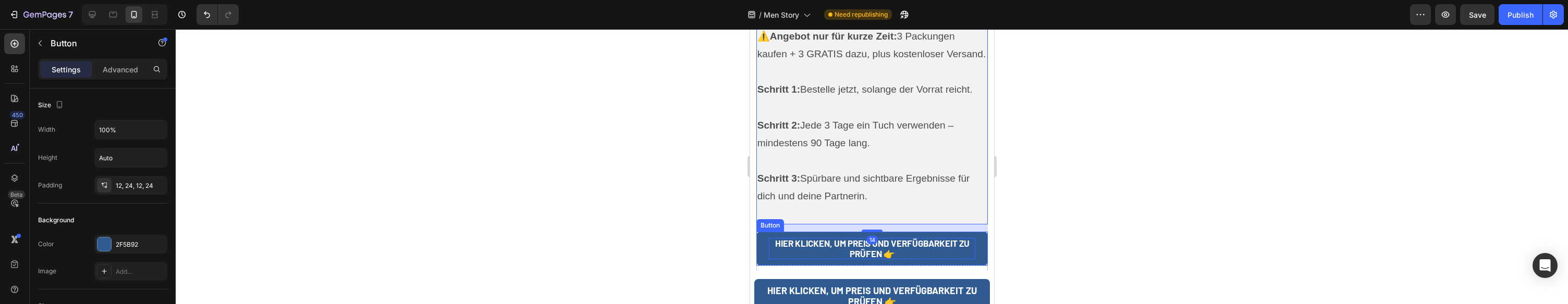
click at [769, 238] on p "HIER KLICKEN, UM PREIS UND VERFÜGBARKEIT ZU PRÜFEN 👉" at bounding box center [872, 249] width 207 height 21
click at [836, 114] on p "Schritt 1: Bestelle jetzt, solange der Vorrat reicht. Schritt 2: Jede 3 Tage ei…" at bounding box center [872, 152] width 230 height 143
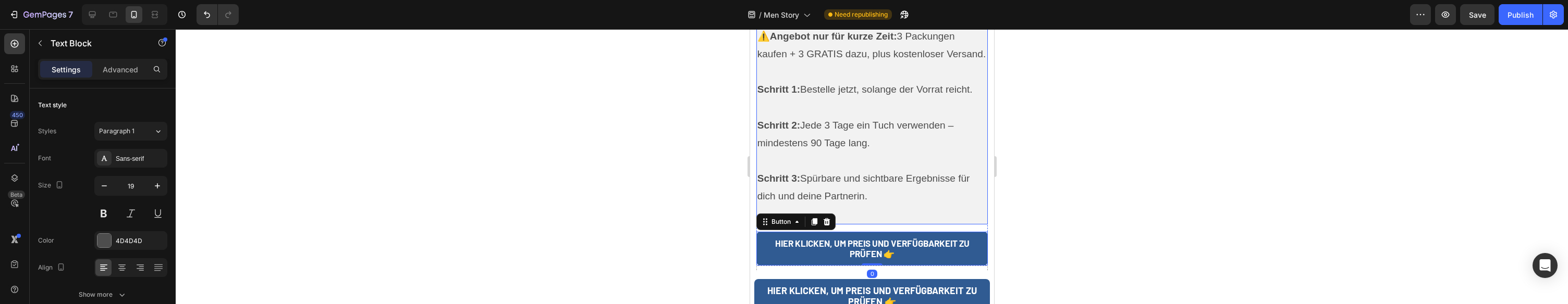
click at [836, 114] on p "Schritt 1: Bestelle jetzt, solange der Vorrat reicht. Schritt 2: Jede 3 Tage ei…" at bounding box center [872, 152] width 230 height 143
drag, startPoint x: 804, startPoint y: 111, endPoint x: 864, endPoint y: 130, distance: 62.9
click at [864, 130] on p "Schritt 1: Bestelle jetzt, solange der Vorrat reicht. Schritt 2: Jede 3 Tage ei…" at bounding box center [872, 152] width 230 height 143
drag, startPoint x: 870, startPoint y: 130, endPoint x: 804, endPoint y: 112, distance: 68.4
click at [804, 112] on p "Schritt 1: Bestelle jetzt, solange der Vorrat reicht. Schritt 2: Jede 3 Tage ei…" at bounding box center [872, 152] width 230 height 143
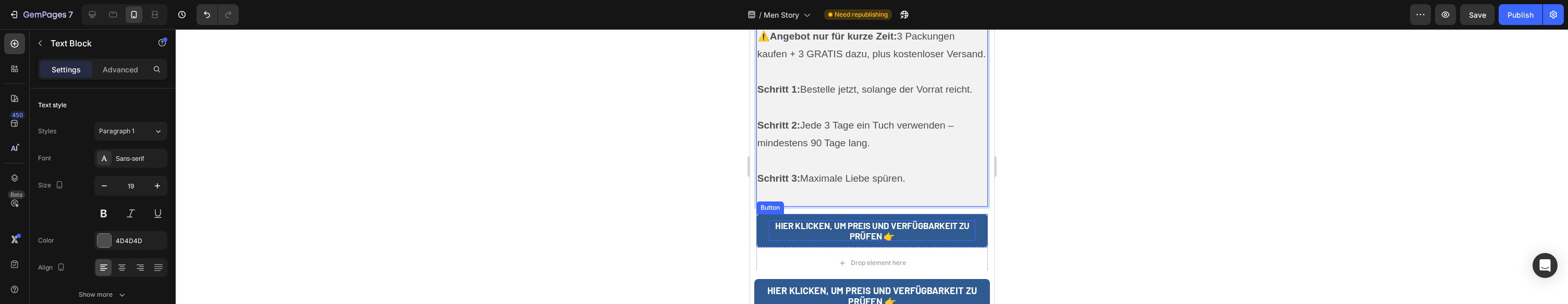
click at [777, 220] on p "HIER KLICKEN, UM PREIS UND VERFÜGBARKEIT ZU PRÜFEN 👉" at bounding box center [872, 230] width 207 height 21
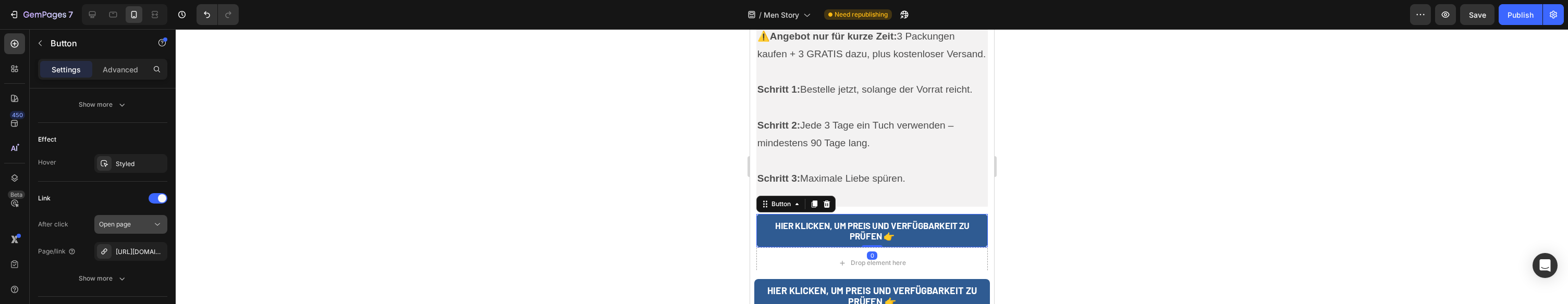
scroll to position [583, 0]
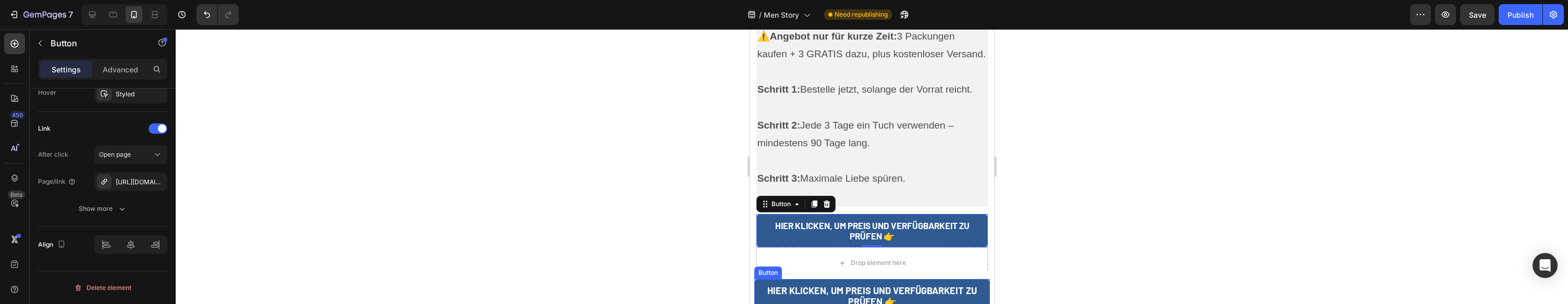
drag, startPoint x: 763, startPoint y: 291, endPoint x: 756, endPoint y: 289, distance: 7.3
click at [763, 291] on link "HIER KLICKEN, UM PREIS UND VERFÜGBARKEIT ZU PRÜFEN 👉" at bounding box center [872, 296] width 236 height 35
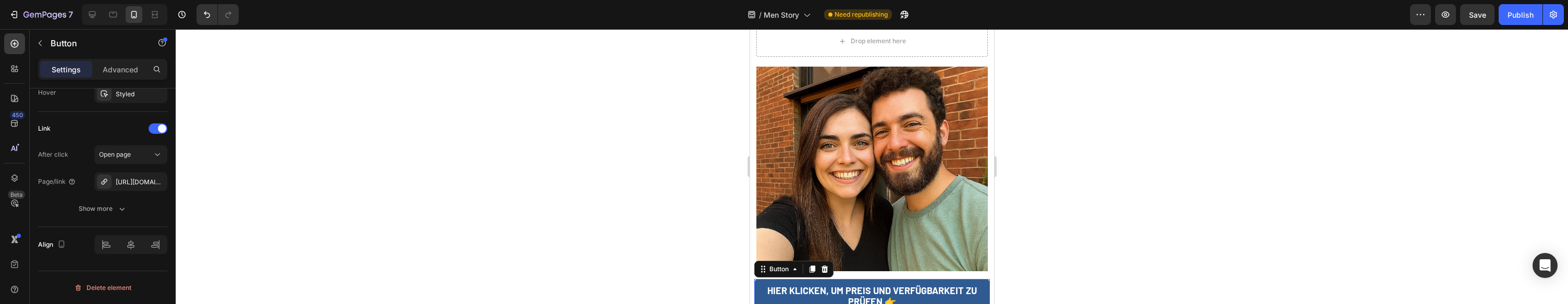
scroll to position [2632, 0]
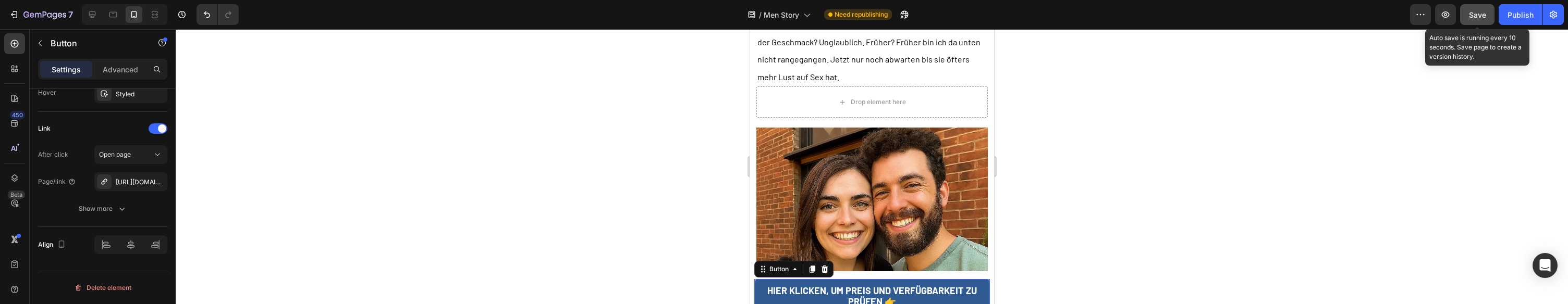
click at [1487, 13] on button "Save" at bounding box center [1477, 15] width 34 height 21
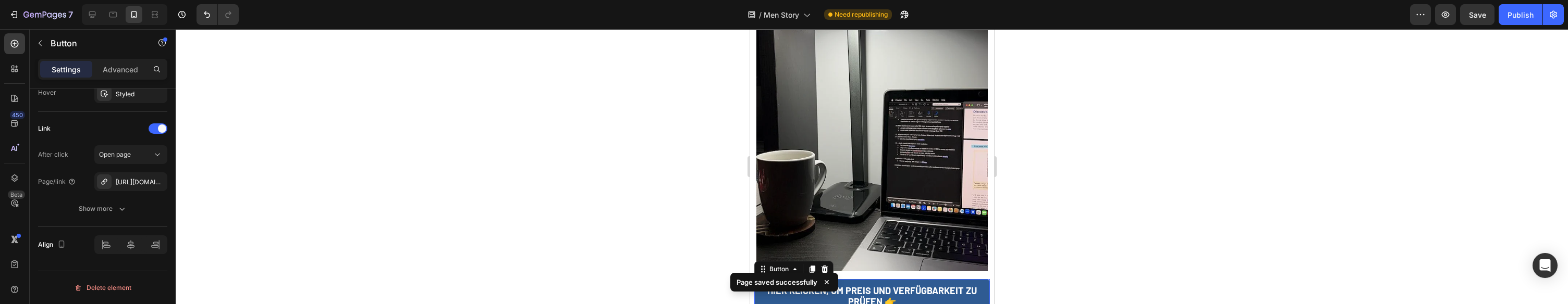
scroll to position [1411, 0]
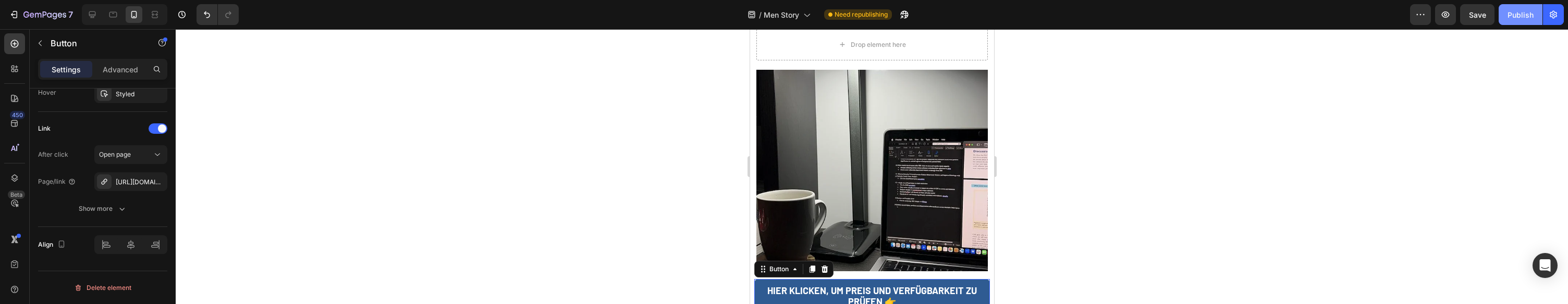
click at [1524, 11] on div "Publish" at bounding box center [1520, 15] width 26 height 11
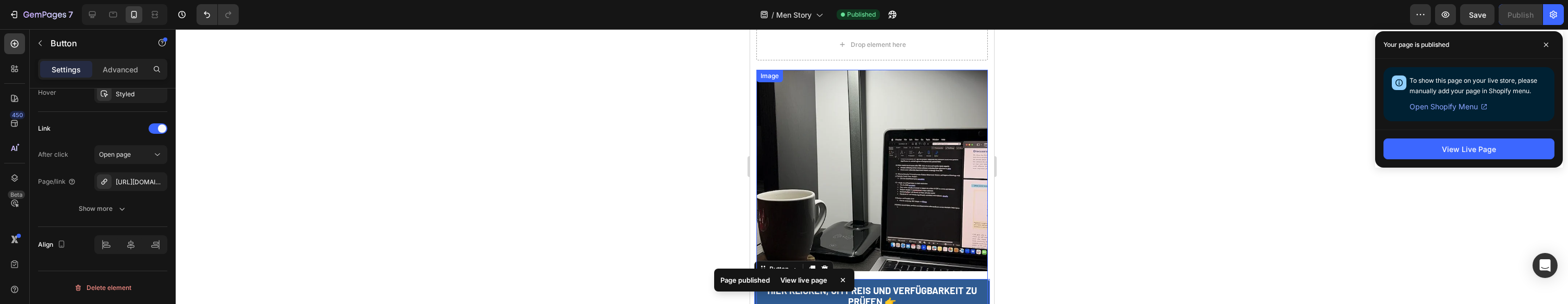
scroll to position [1353, 0]
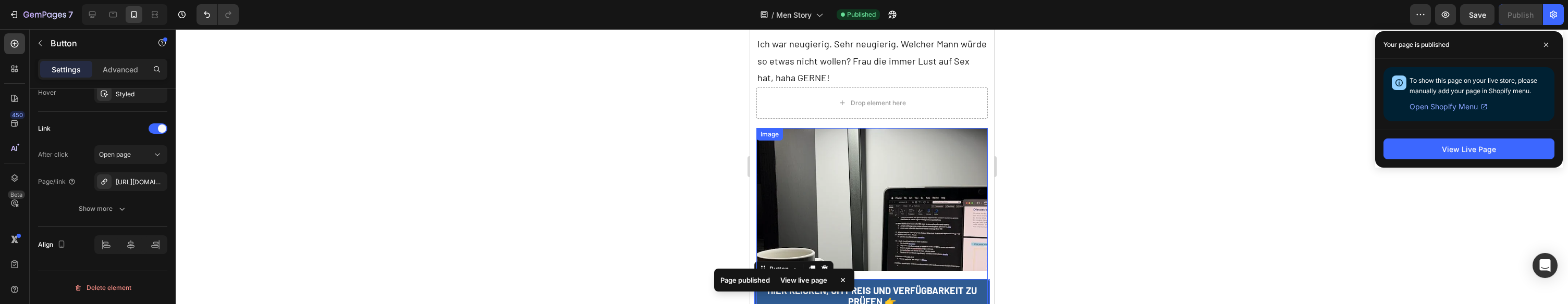
click at [870, 143] on img at bounding box center [872, 256] width 232 height 256
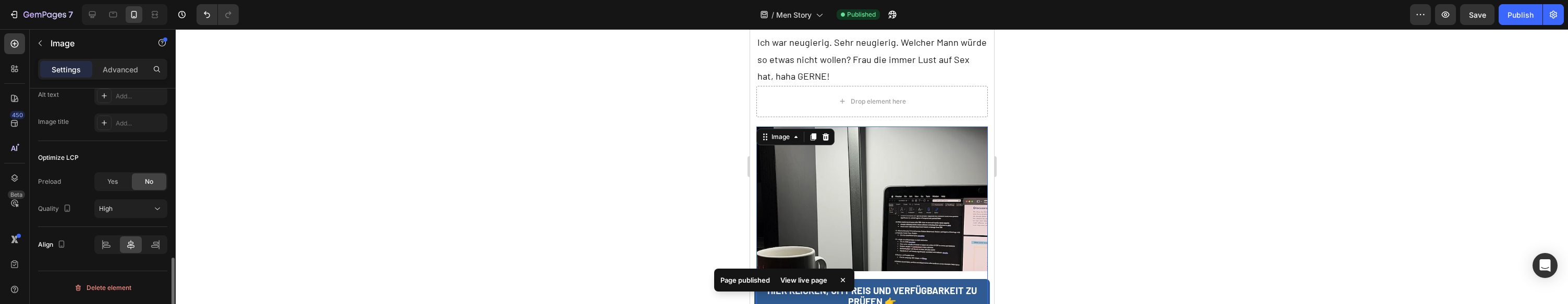
scroll to position [0, 0]
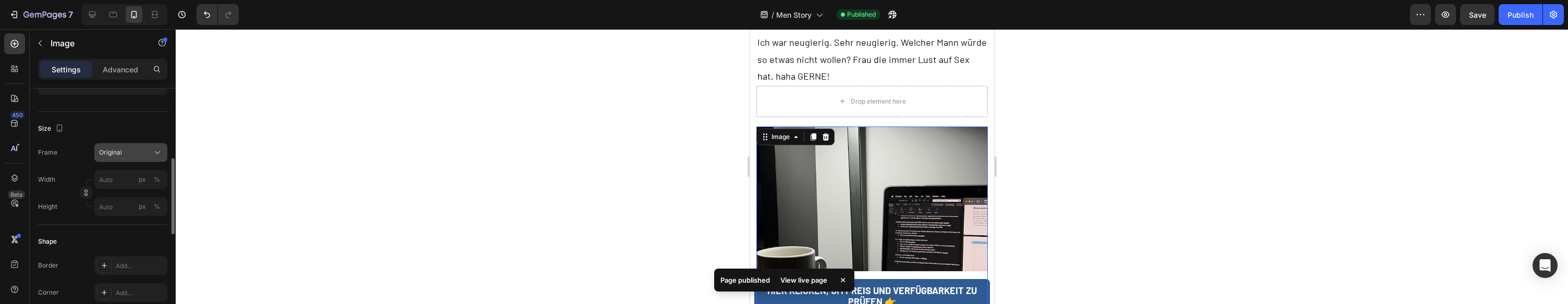
click at [124, 160] on button "Original" at bounding box center [131, 152] width 73 height 19
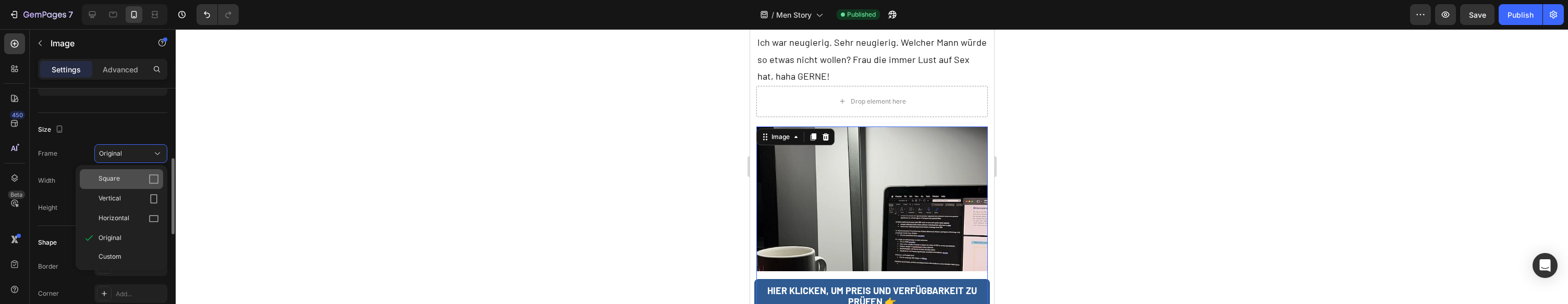
click at [123, 177] on div "Square" at bounding box center [128, 179] width 60 height 11
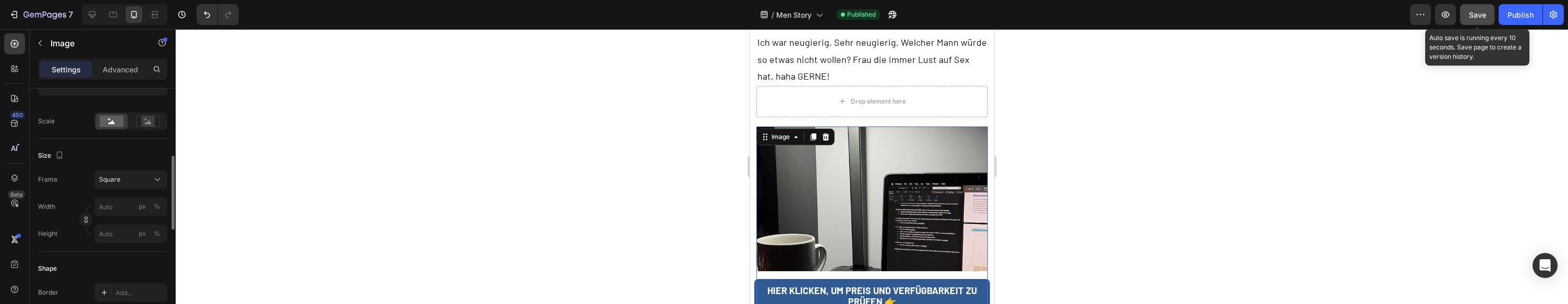
click at [1479, 15] on span "Save" at bounding box center [1478, 15] width 18 height 9
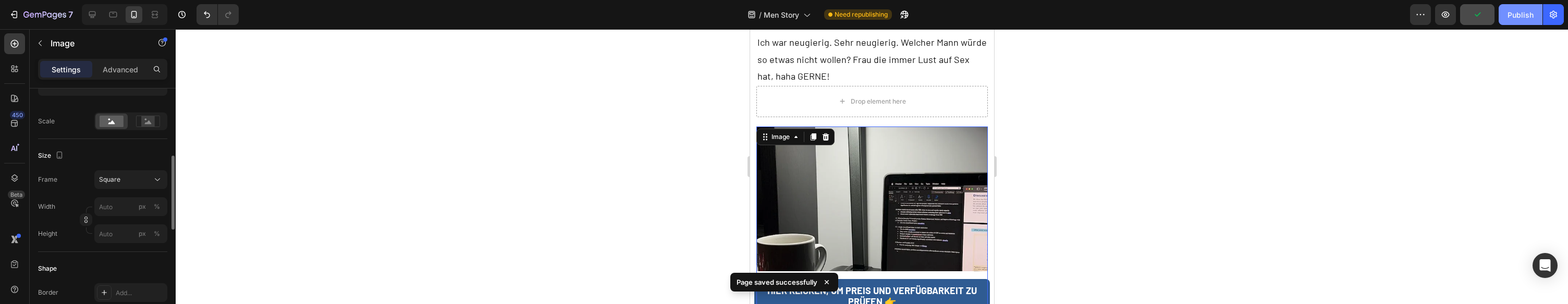
click at [1522, 8] on button "Publish" at bounding box center [1520, 15] width 43 height 21
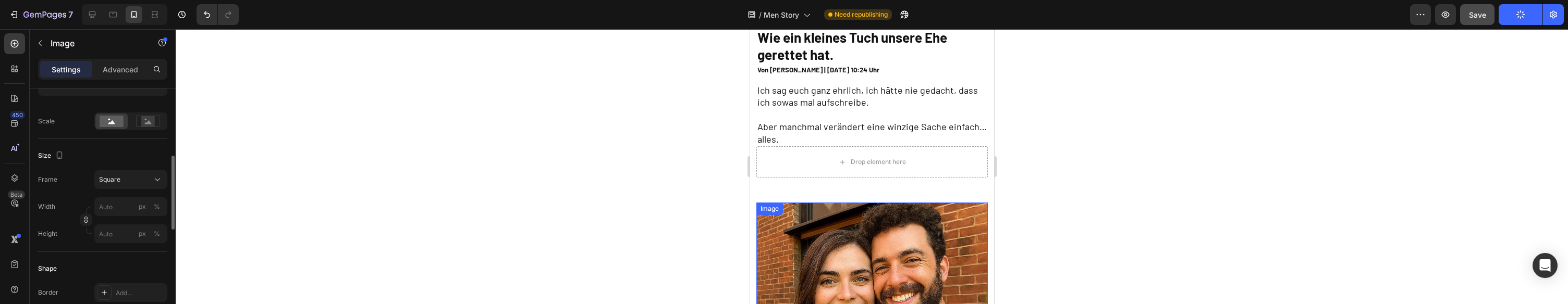
scroll to position [0, 0]
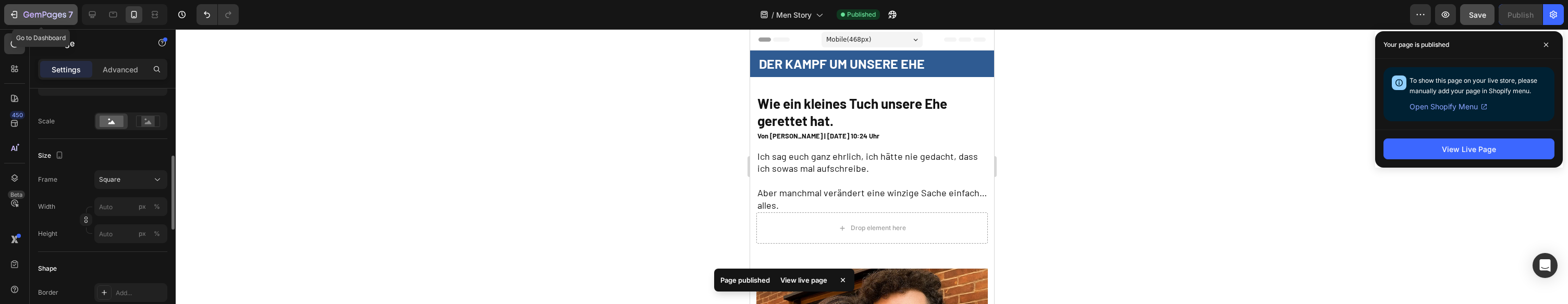
click at [19, 13] on icon "button" at bounding box center [14, 14] width 11 height 11
